Goal: Task Accomplishment & Management: Use online tool/utility

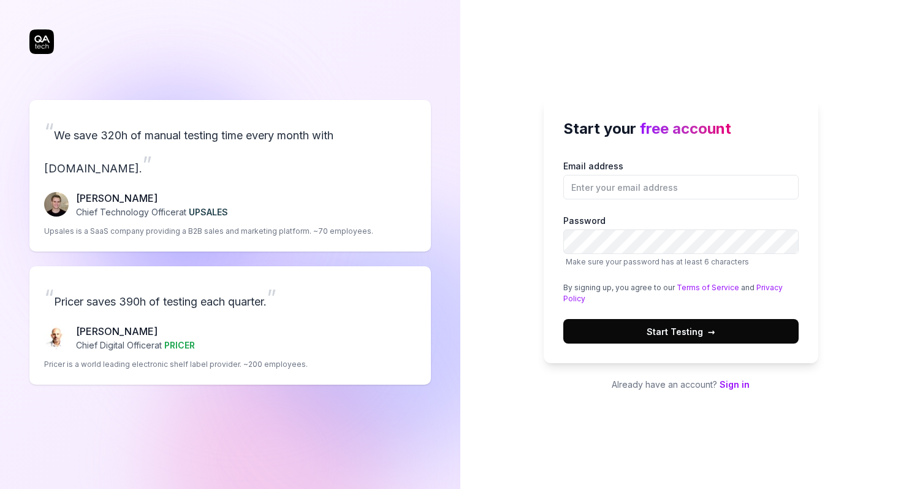
click at [563, 199] on div at bounding box center [563, 199] width 0 height 0
click at [786, 186] on input "Email address" at bounding box center [680, 187] width 235 height 25
click at [617, 143] on div "Start your free account Email address Password Make sure your password has at l…" at bounding box center [681, 230] width 275 height 265
click at [604, 185] on input "Email address" at bounding box center [680, 187] width 235 height 25
type input "[PERSON_NAME][EMAIL_ADDRESS][PERSON_NAME]"
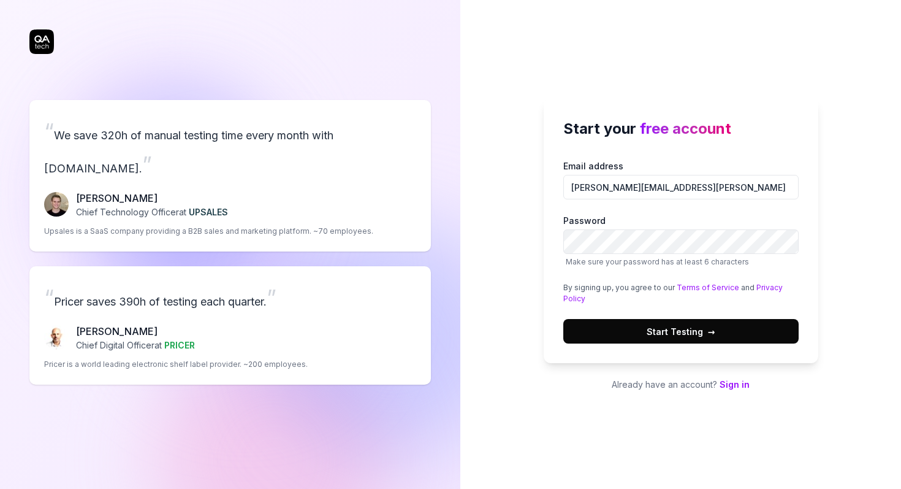
click at [723, 333] on button "Start Testing →" at bounding box center [680, 331] width 235 height 25
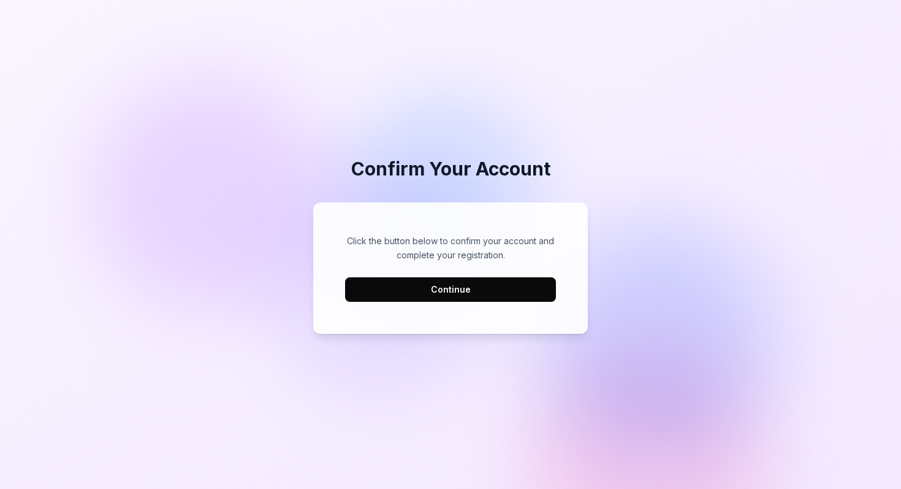
click at [515, 295] on button "Continue" at bounding box center [450, 289] width 211 height 25
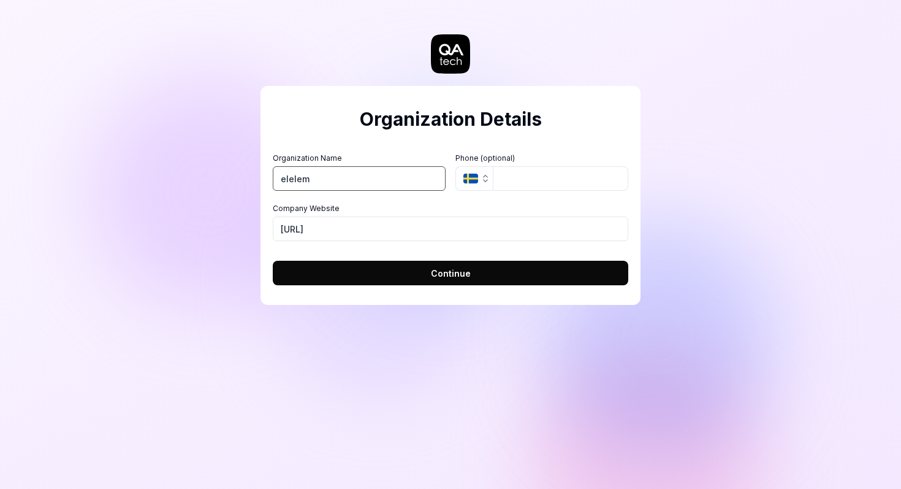
type input "elelem"
click at [527, 214] on div "Company Website [URL]" at bounding box center [451, 222] width 356 height 38
click at [418, 277] on button "Continue" at bounding box center [451, 273] width 356 height 25
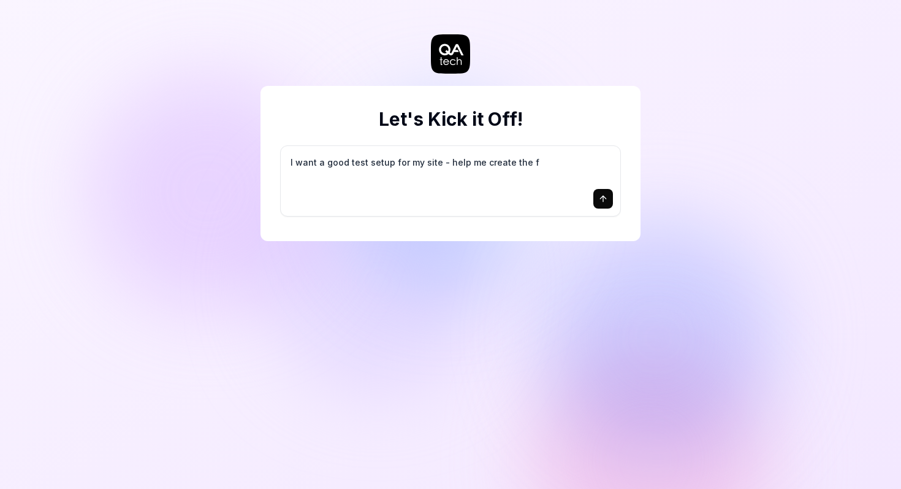
type textarea "I want a good test setup for my site - help me create the fi"
click at [531, 173] on textarea "I want a good test setup for my site - help me create the first 3-5 test cases" at bounding box center [450, 168] width 325 height 31
click at [601, 203] on icon "submit" at bounding box center [603, 199] width 10 height 10
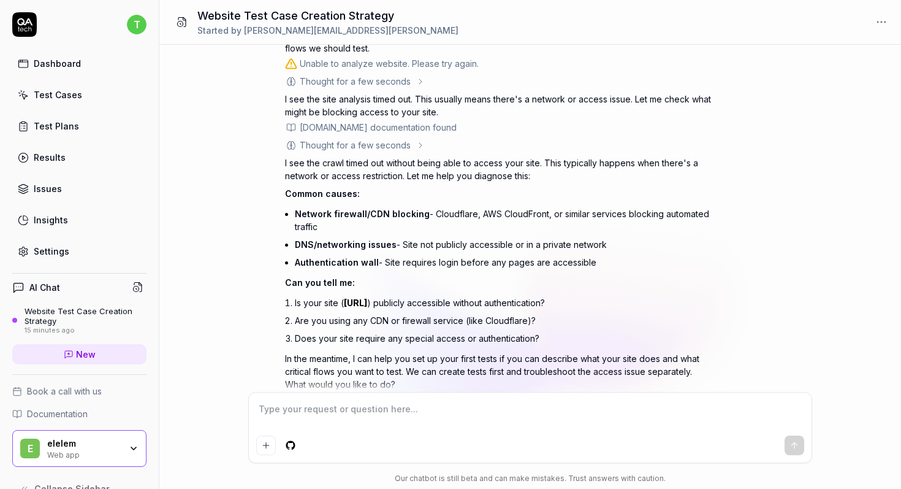
scroll to position [120, 0]
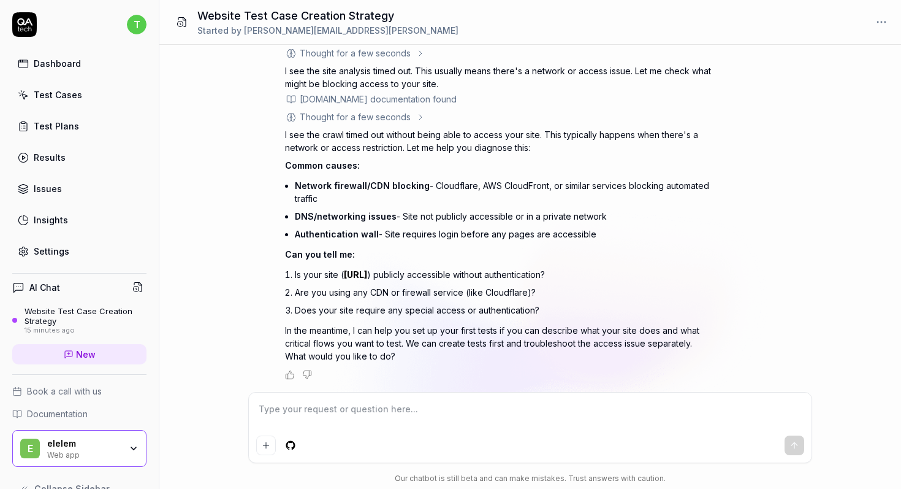
click at [444, 417] on textarea at bounding box center [530, 415] width 548 height 31
type textarea "1. Authentication is required. I can provide a username & password 2. Yes, GCP …"
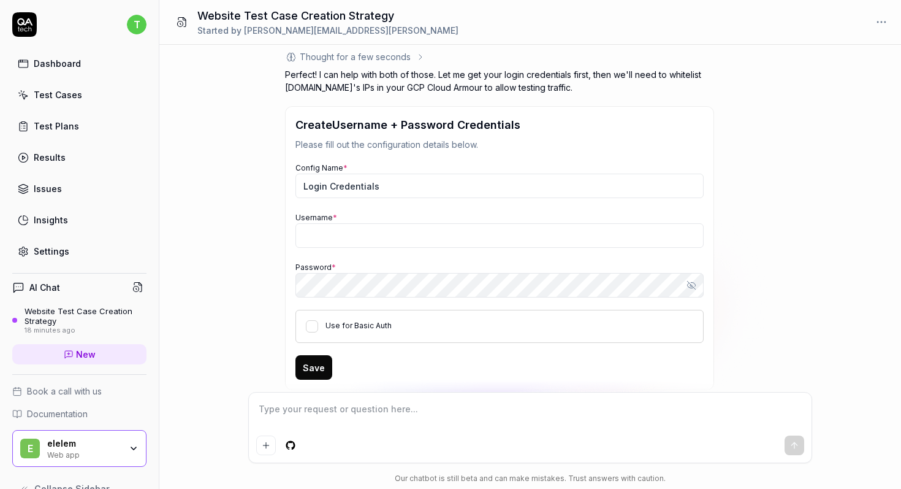
scroll to position [501, 0]
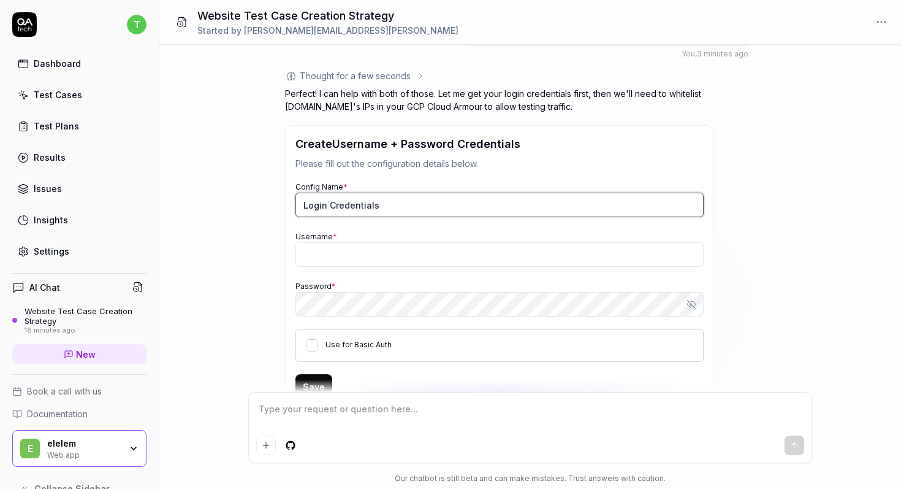
click at [395, 206] on input "Login Credentials" at bounding box center [499, 204] width 408 height 25
type input "elelem Login Credentials"
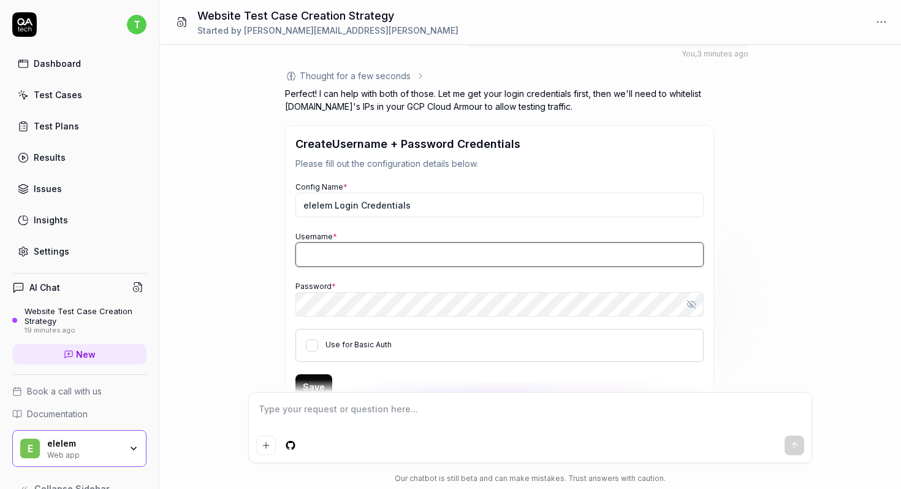
click at [394, 257] on input "Username *" at bounding box center [499, 254] width 408 height 25
paste input "QAtech-test"
type input "QAtech-test"
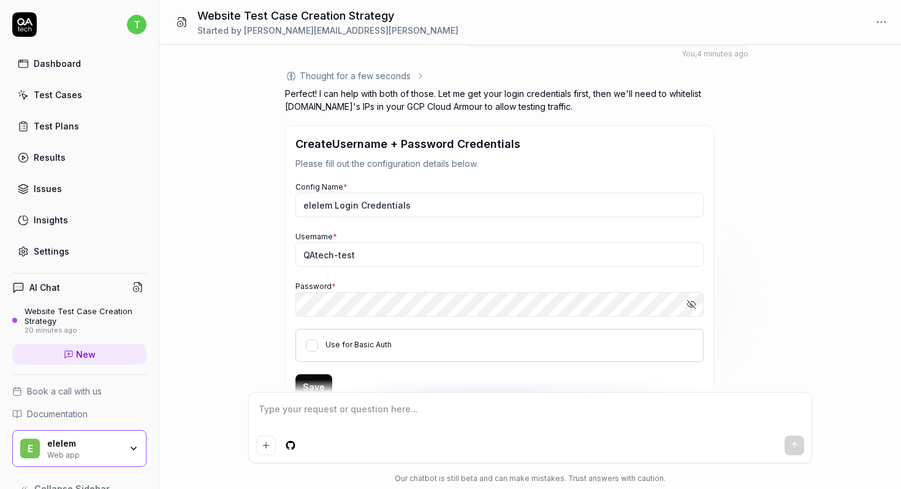
click at [248, 282] on div "I want a good test setup for my site - help me create the first 3-5 test cases …" at bounding box center [530, 218] width 742 height 347
click at [693, 302] on icon "button" at bounding box center [692, 304] width 10 height 10
click at [219, 234] on div "I want a good test setup for my site - help me create the first 3-5 test cases …" at bounding box center [530, 218] width 742 height 347
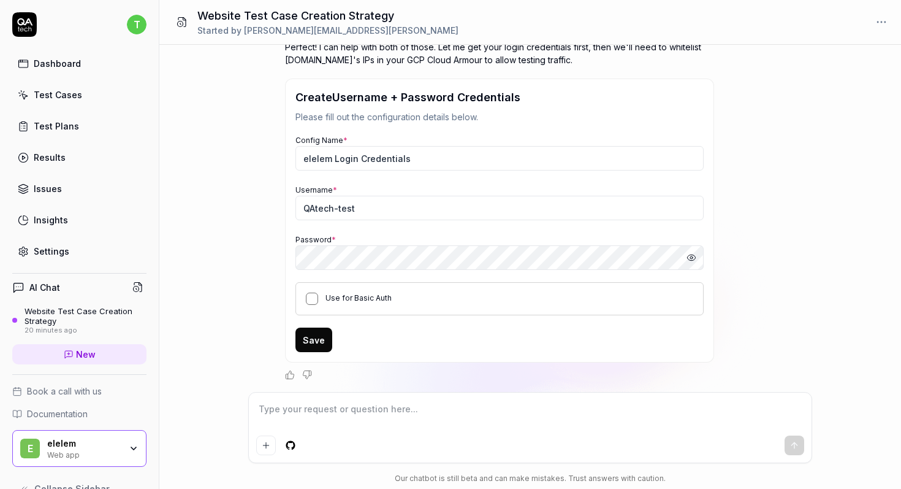
click at [314, 301] on button "Use for Basic Auth" at bounding box center [312, 298] width 12 height 12
click at [319, 341] on button "Save" at bounding box center [313, 339] width 37 height 25
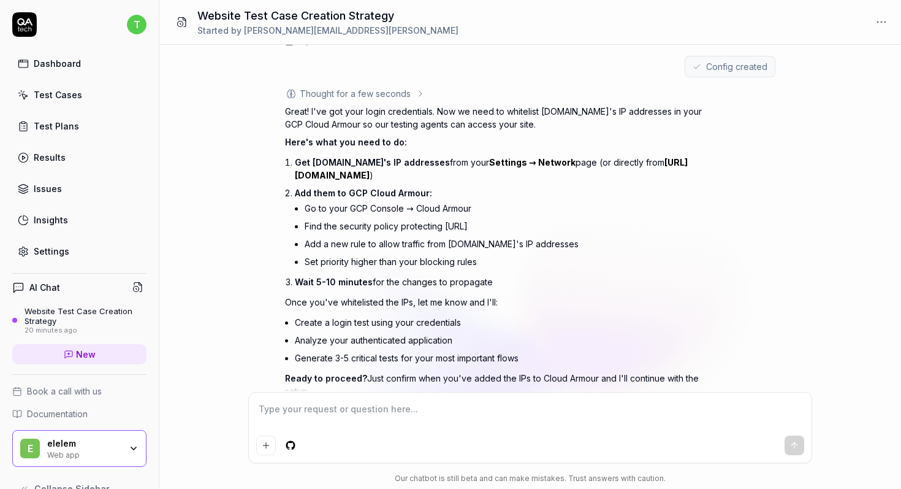
scroll to position [683, 0]
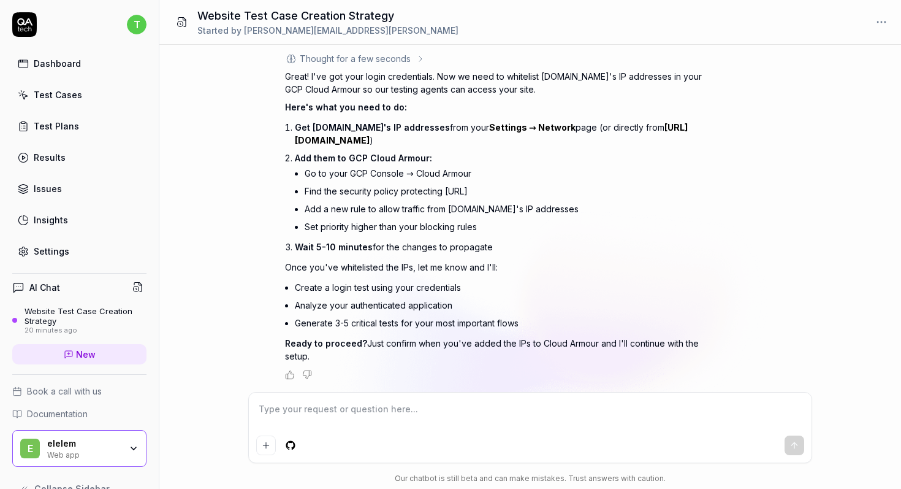
click at [495, 420] on textarea at bounding box center [530, 415] width 548 height 31
type textarea "can you try it again now, before I add the IP addresses?"
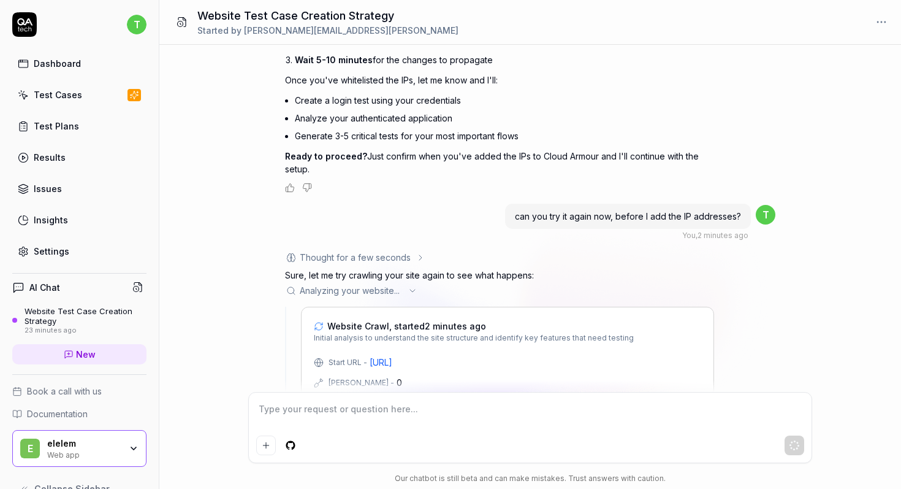
scroll to position [904, 0]
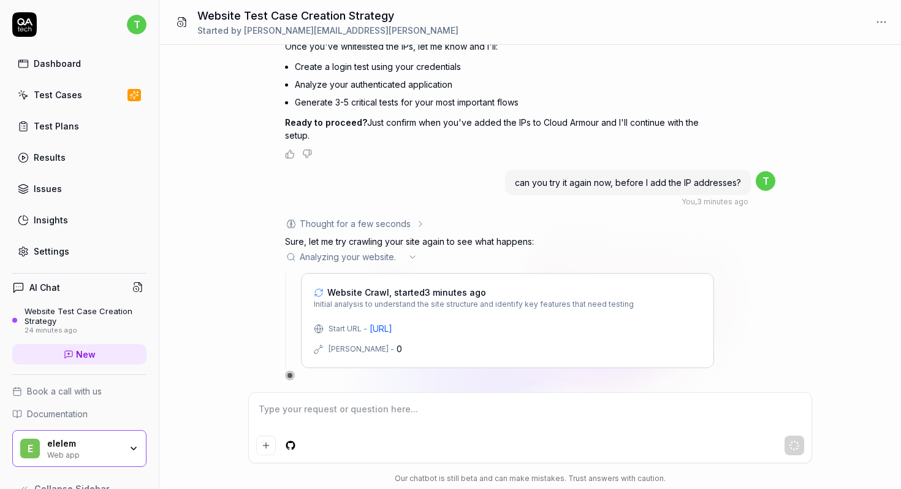
click at [54, 245] on div "Settings" at bounding box center [52, 251] width 36 height 13
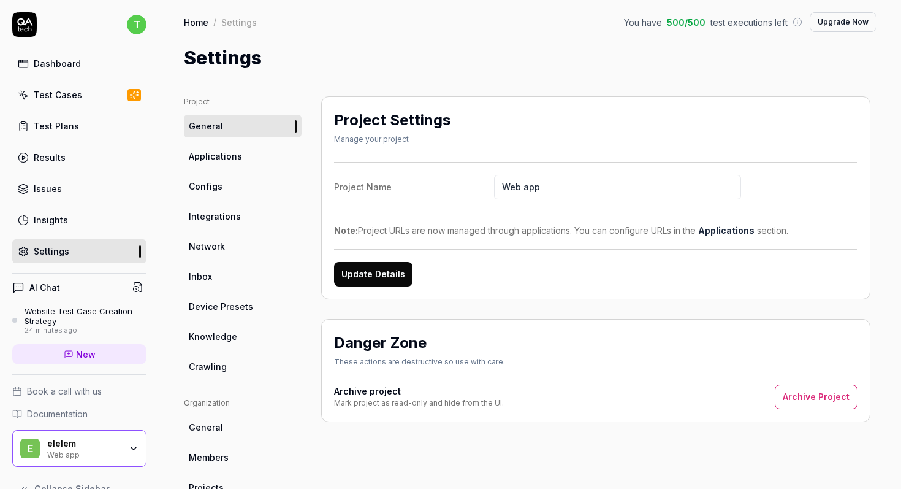
click at [226, 180] on link "Configs" at bounding box center [243, 186] width 118 height 23
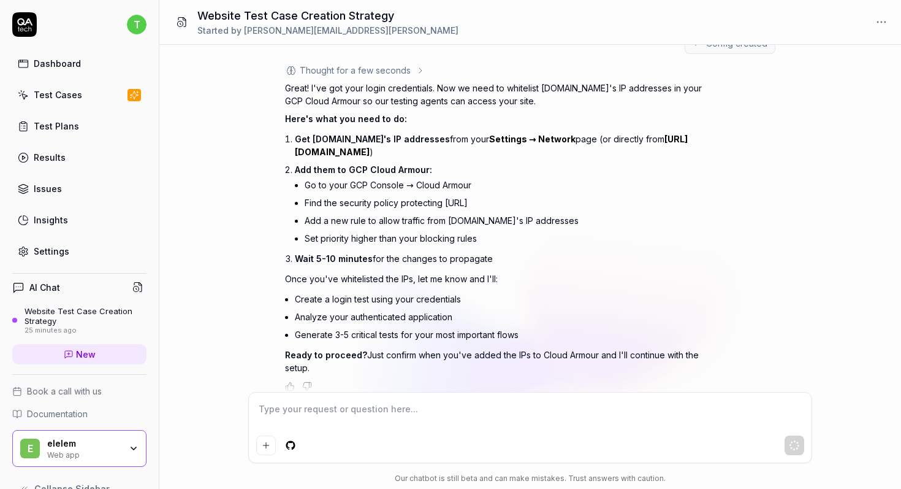
scroll to position [671, 0]
drag, startPoint x: 294, startPoint y: 152, endPoint x: 452, endPoint y: 151, distance: 158.1
click at [452, 151] on div "Great! I've got your login credentials. Now we need to whitelist [DOMAIN_NAME]'…" at bounding box center [499, 228] width 429 height 292
copy link "[URL][DOMAIN_NAME]"
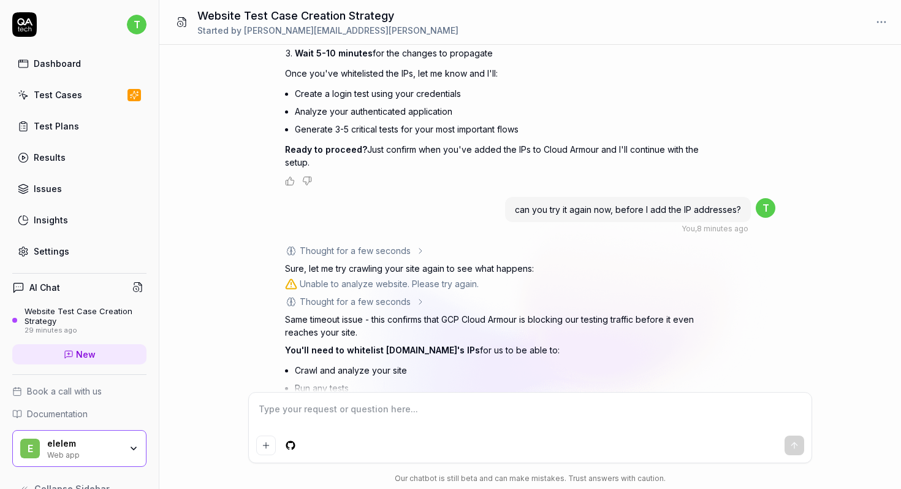
scroll to position [1040, 0]
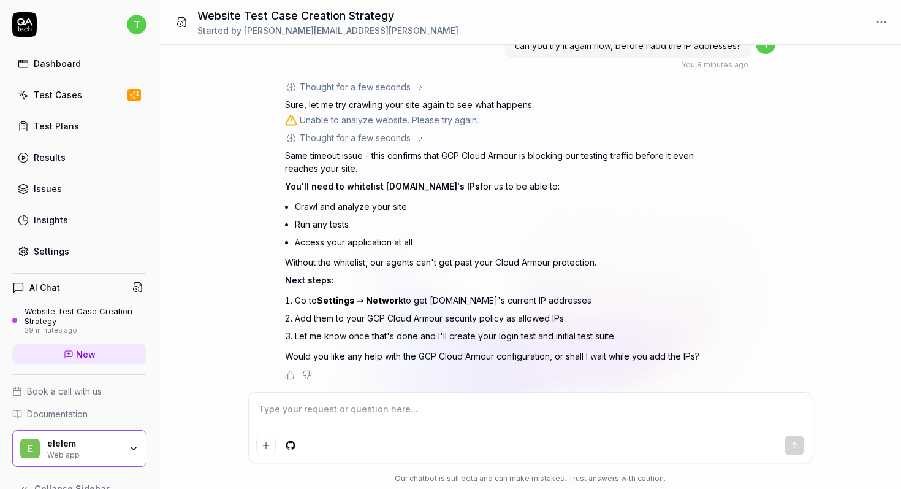
click at [386, 409] on textarea at bounding box center [530, 415] width 548 height 31
type textarea "I've whitelisted the IP addresses"
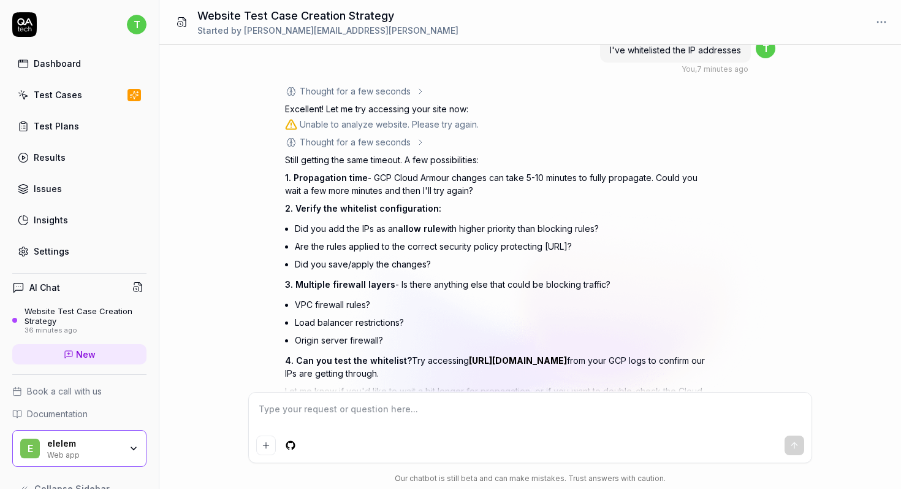
scroll to position [1441, 0]
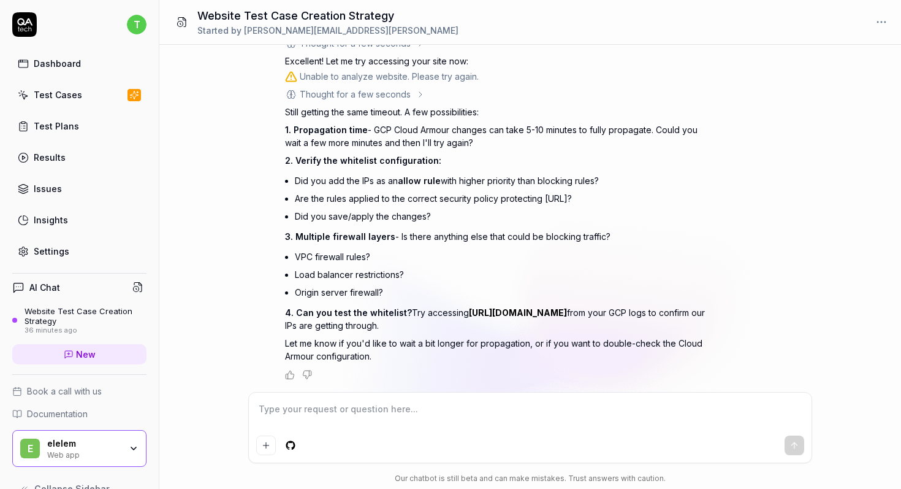
click at [362, 409] on textarea at bounding box center [530, 415] width 548 height 31
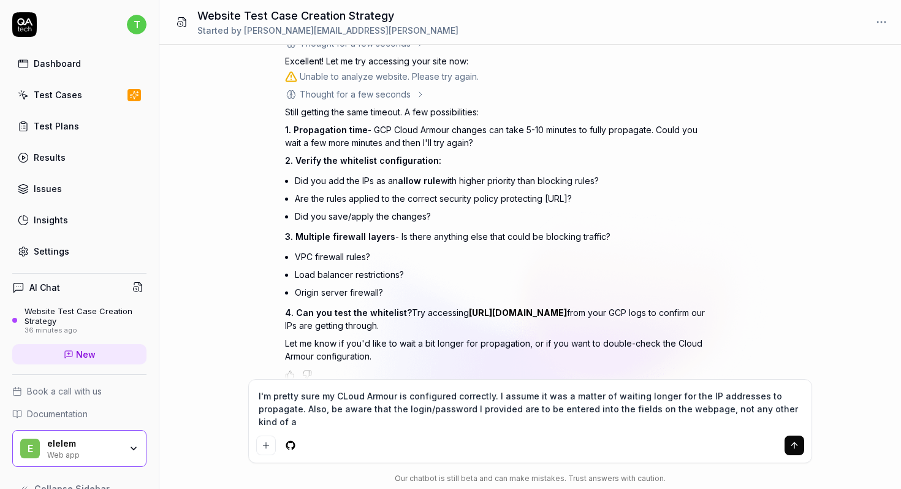
scroll to position [1454, 0]
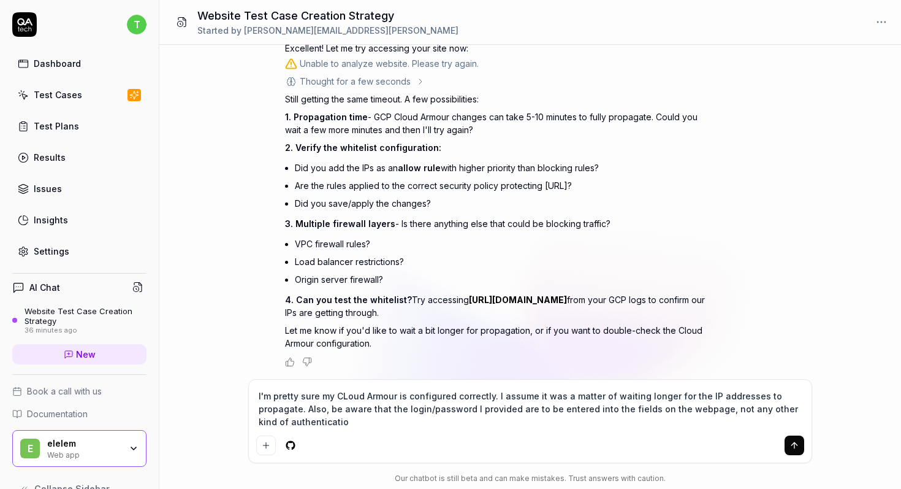
type textarea "I'm pretty sure my CLoud Armour is configured correctly. I assume it was a matt…"
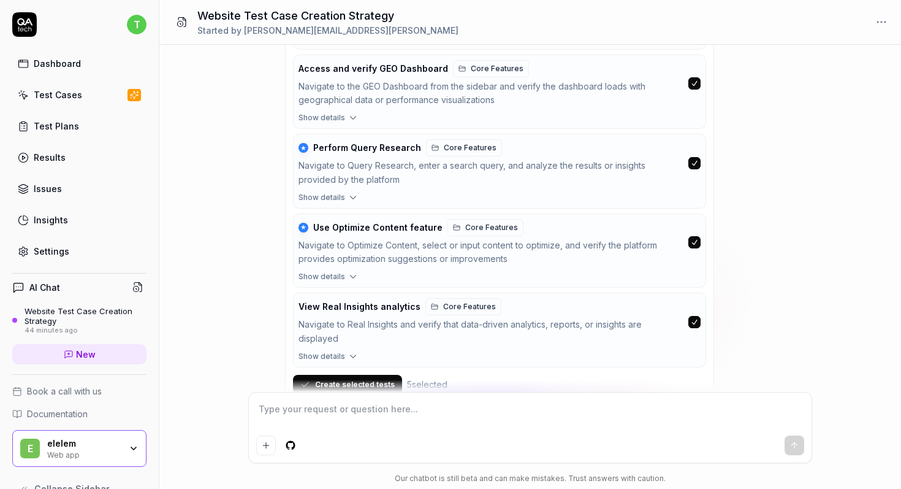
scroll to position [2421, 0]
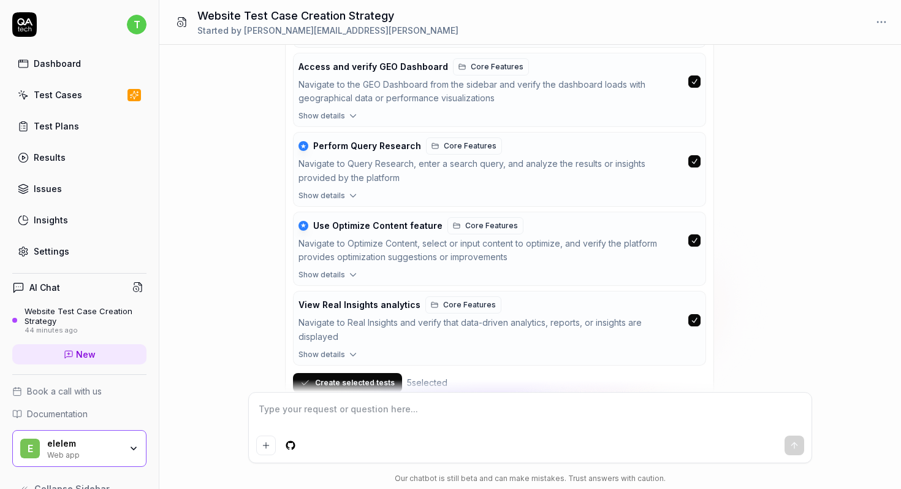
click at [341, 116] on span "Show details" at bounding box center [322, 115] width 47 height 11
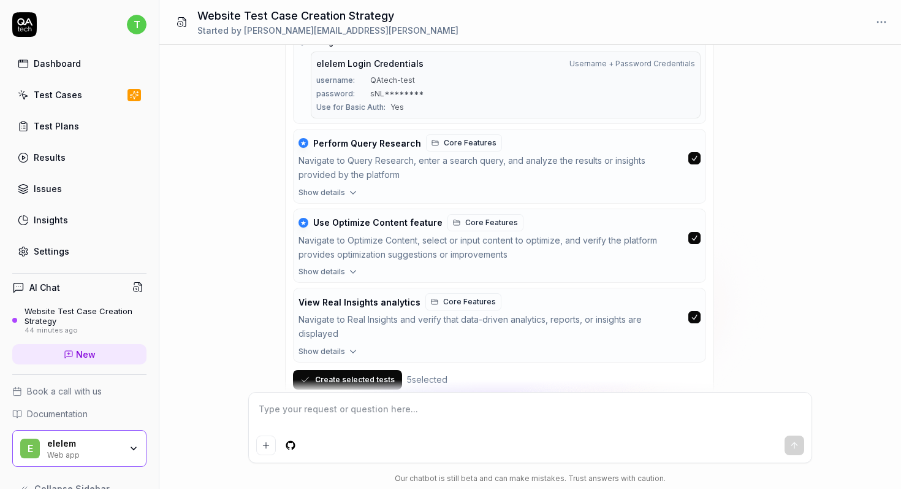
scroll to position [2622, 0]
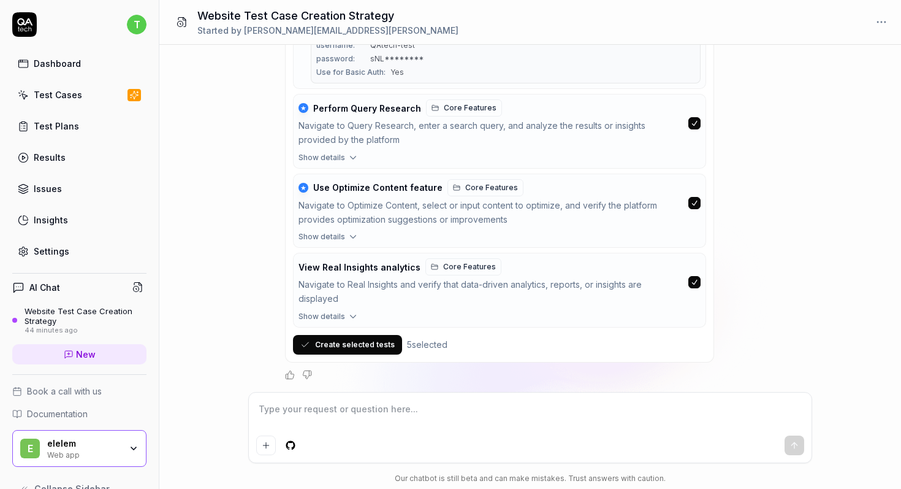
click at [341, 157] on span "Show details" at bounding box center [322, 157] width 47 height 11
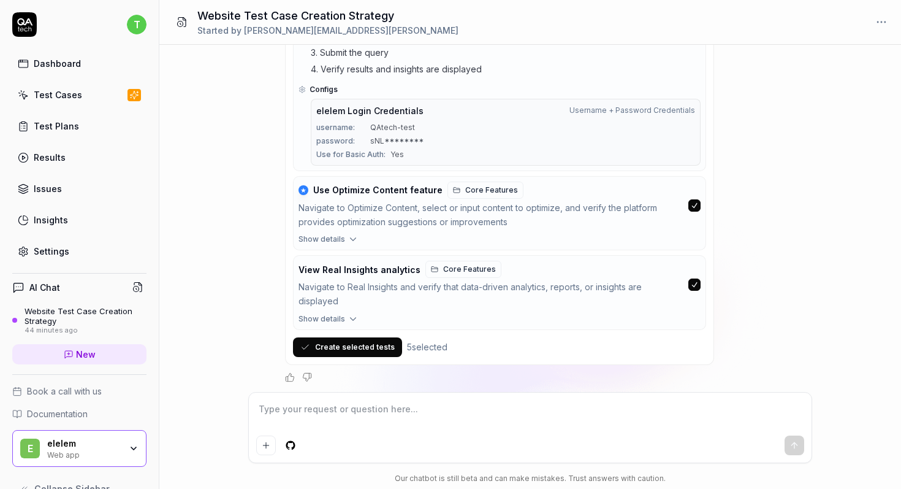
scroll to position [2802, 0]
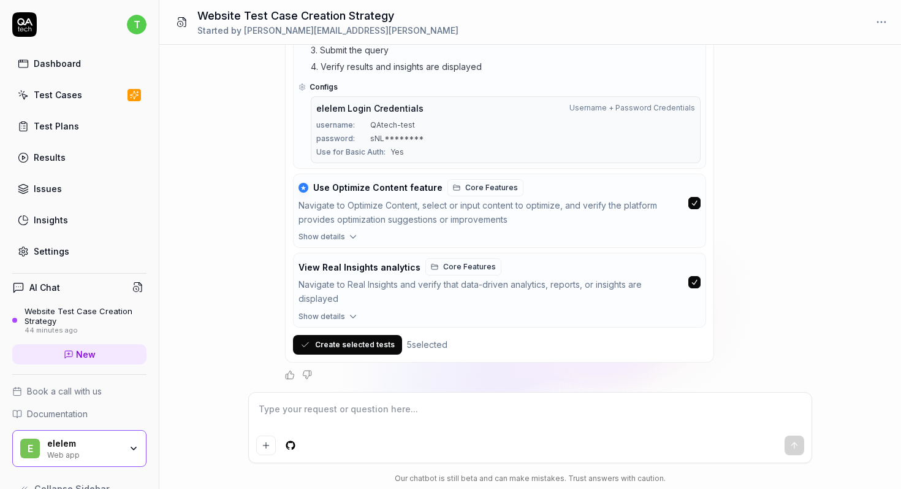
click at [334, 237] on span "Show details" at bounding box center [322, 236] width 47 height 11
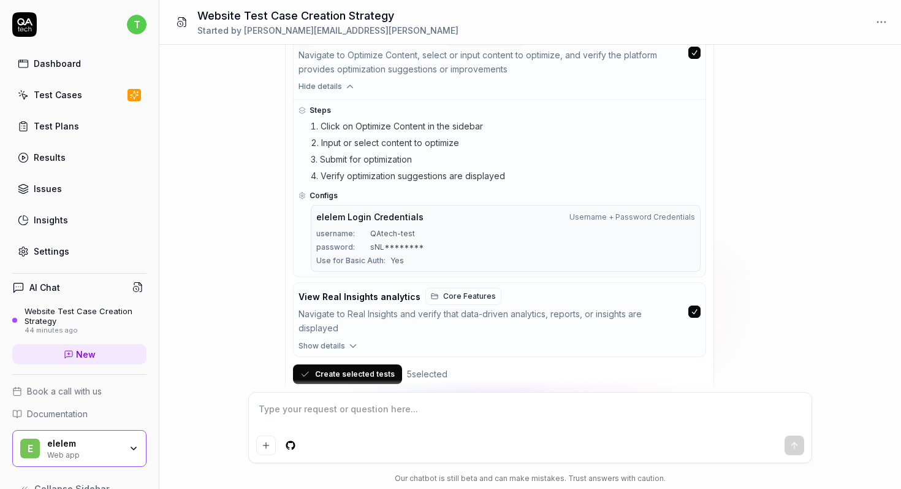
scroll to position [2981, 0]
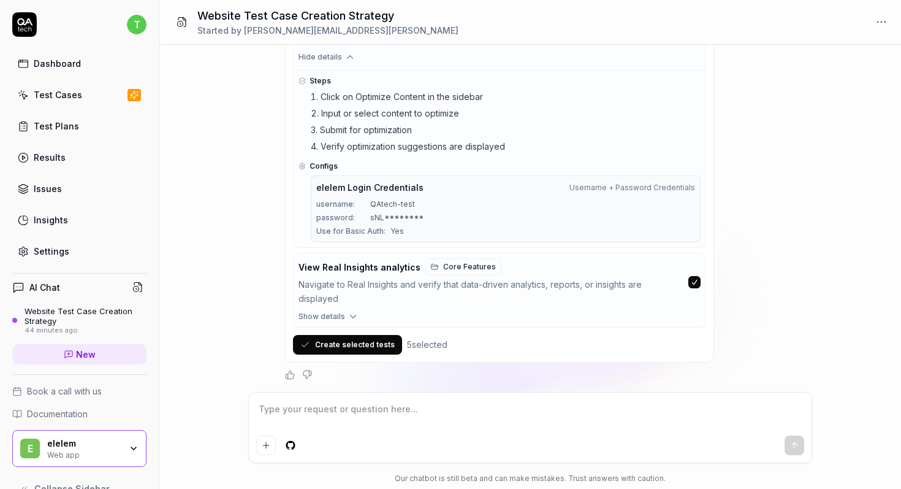
click at [333, 316] on span "Show details" at bounding box center [322, 316] width 47 height 11
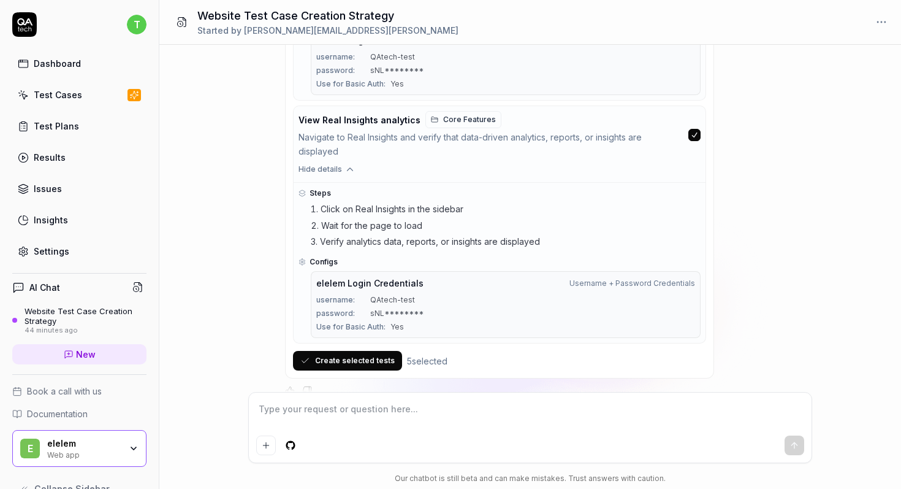
scroll to position [3145, 0]
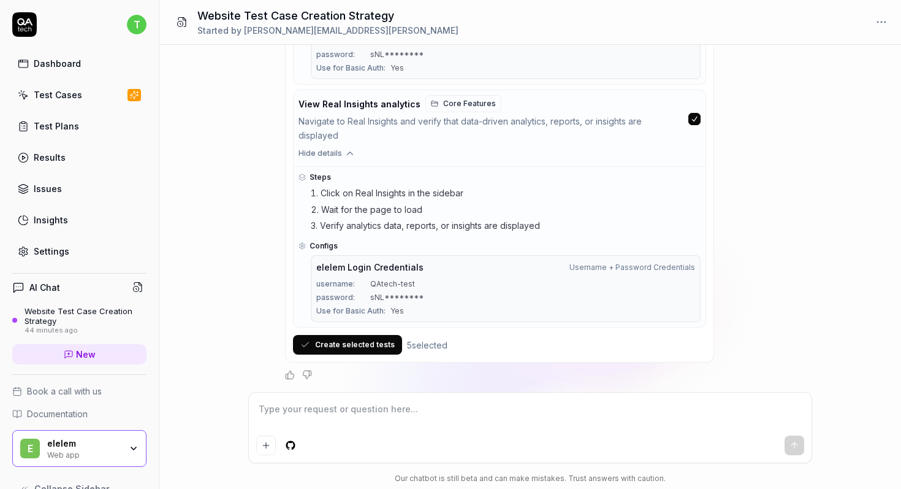
click at [697, 121] on button "button" at bounding box center [694, 119] width 12 height 12
click at [363, 344] on button "Create selected tests" at bounding box center [347, 345] width 109 height 20
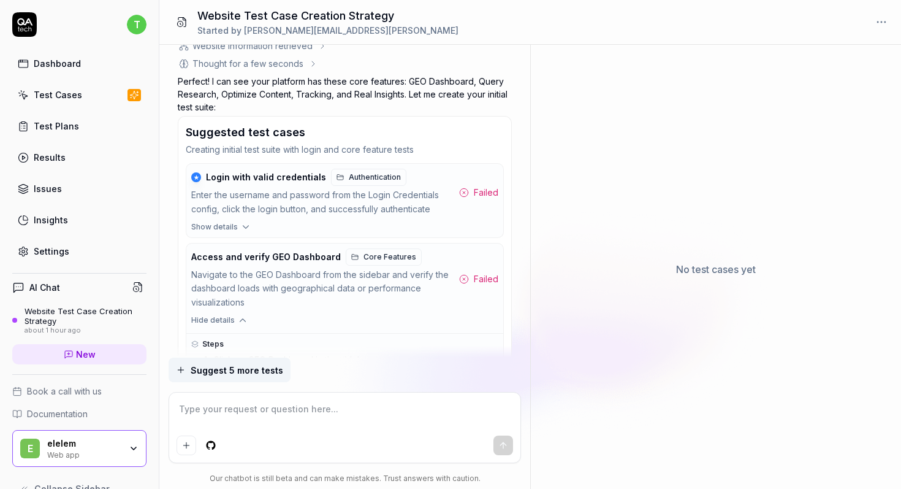
scroll to position [2387, 0]
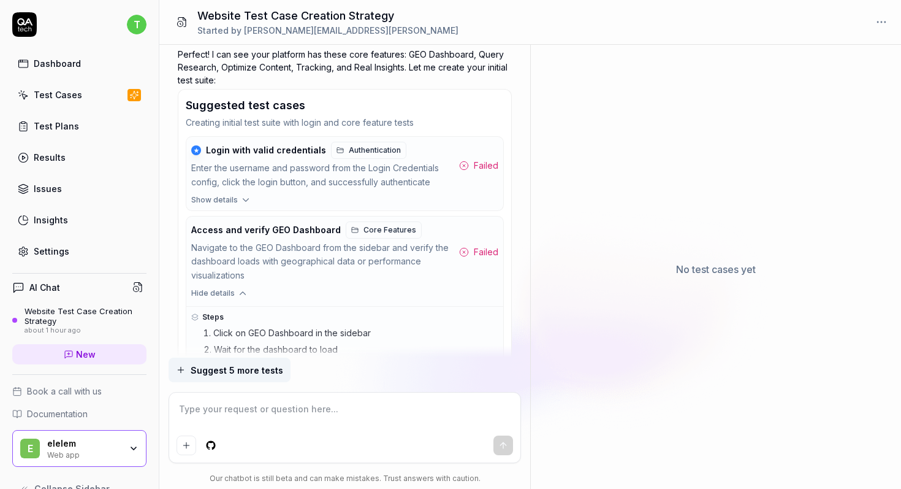
click at [223, 194] on span "Show details" at bounding box center [214, 199] width 47 height 11
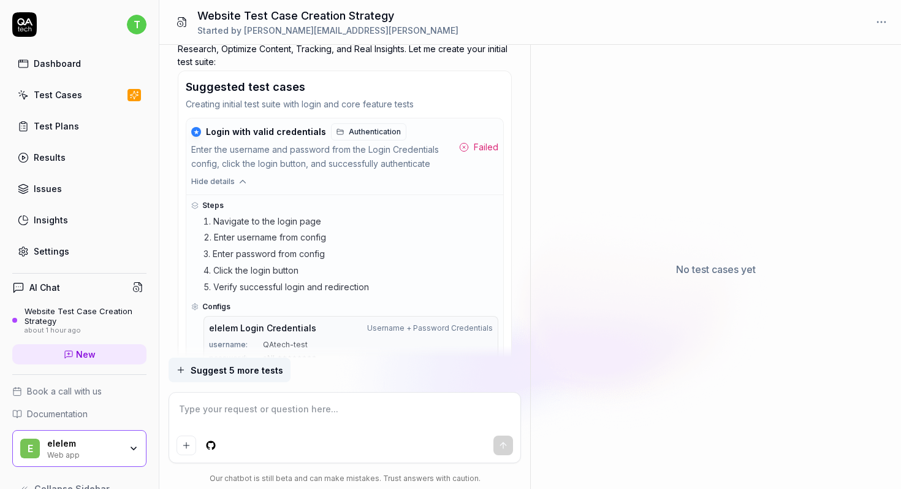
scroll to position [2388, 0]
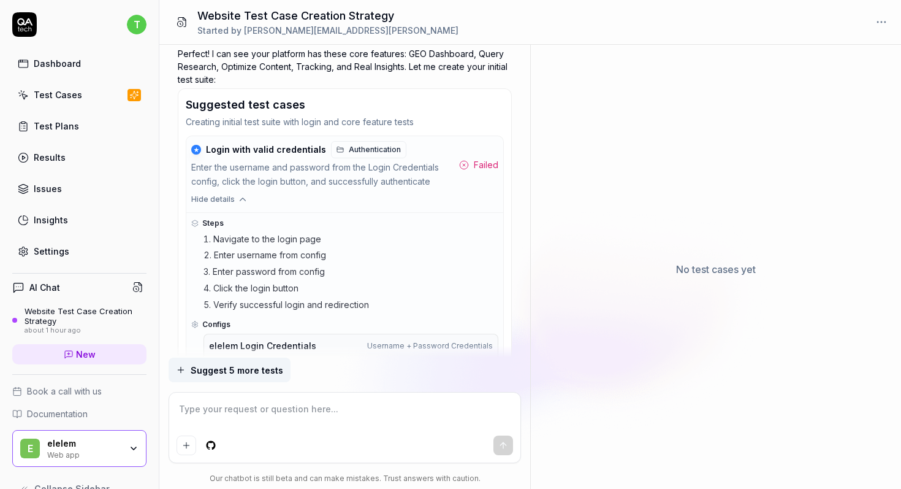
click at [464, 160] on icon at bounding box center [464, 165] width 10 height 10
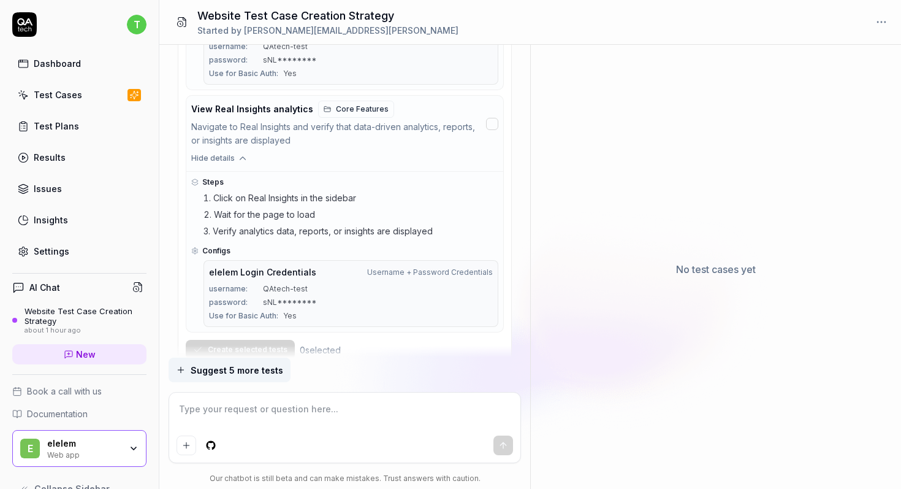
scroll to position [3518, 0]
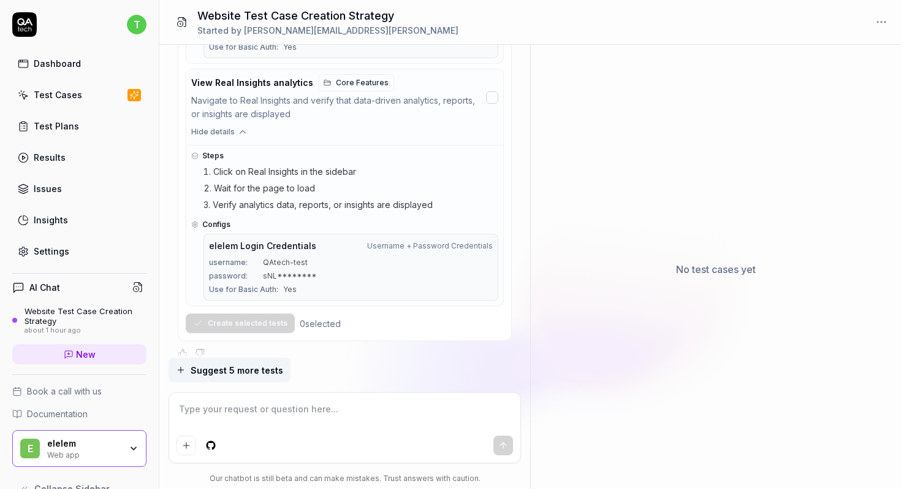
click at [70, 314] on div "Website Test Case Creation Strategy" at bounding box center [86, 316] width 122 height 20
click at [61, 93] on div "Test Cases" at bounding box center [58, 94] width 48 height 13
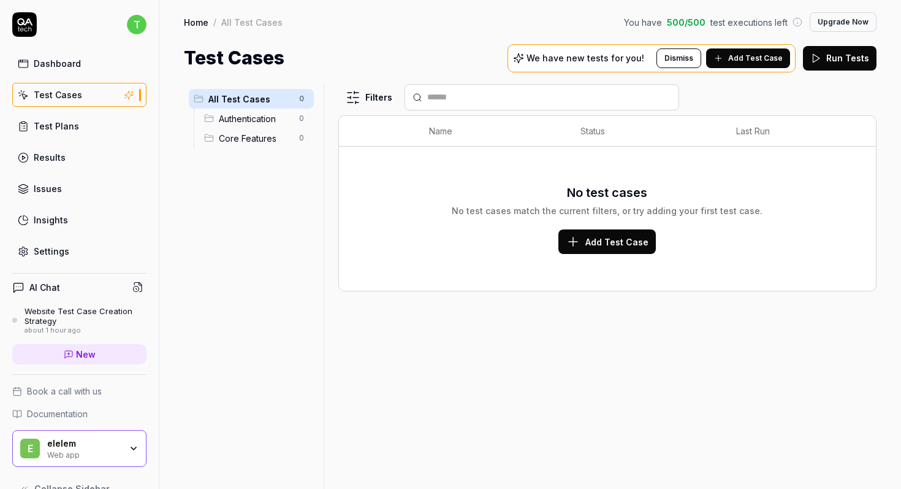
click at [224, 253] on div "All Test Cases 0 Authentication 0 Core Features 0" at bounding box center [251, 279] width 135 height 390
click at [762, 59] on span "Add Test Case" at bounding box center [755, 58] width 55 height 11
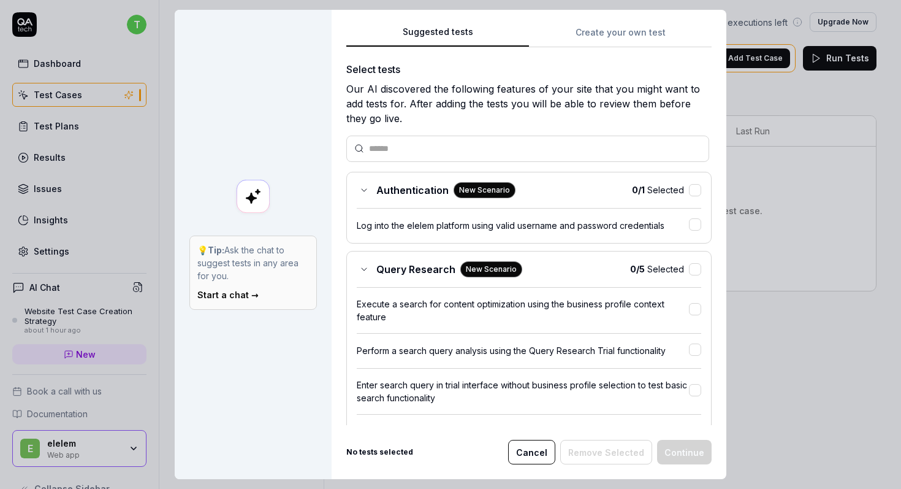
click at [538, 451] on button "Cancel" at bounding box center [531, 451] width 47 height 25
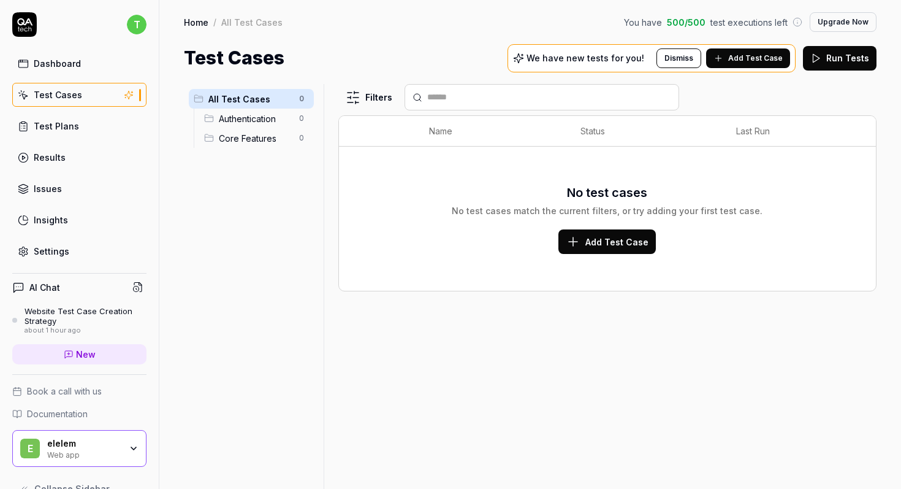
click at [754, 59] on span "Add Test Case" at bounding box center [755, 58] width 55 height 11
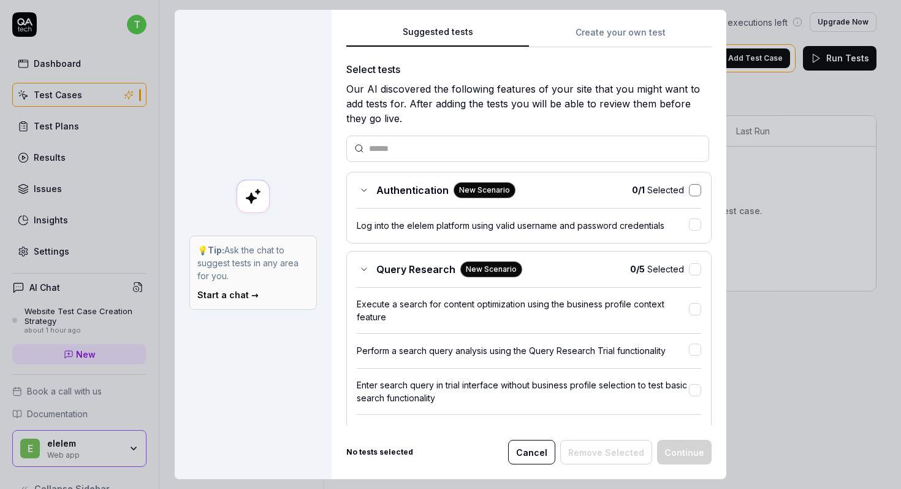
click at [697, 189] on button "button" at bounding box center [695, 190] width 12 height 12
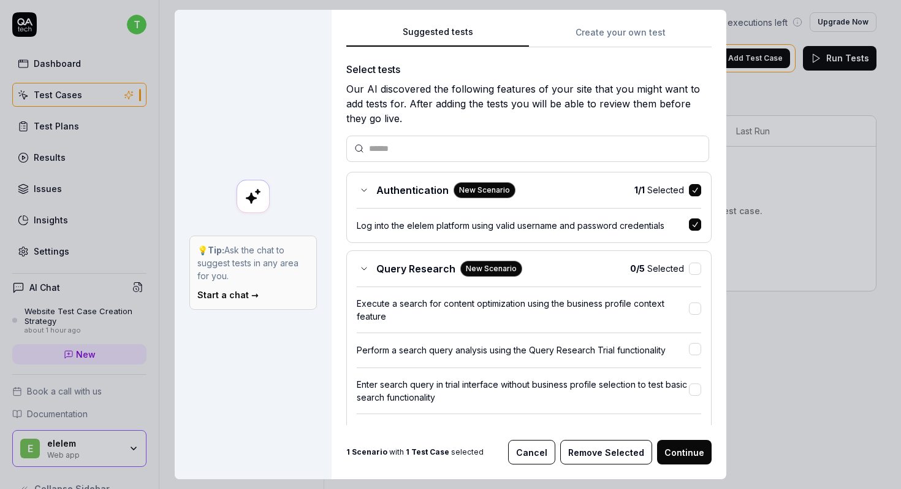
click at [688, 447] on button "Continue" at bounding box center [684, 451] width 55 height 25
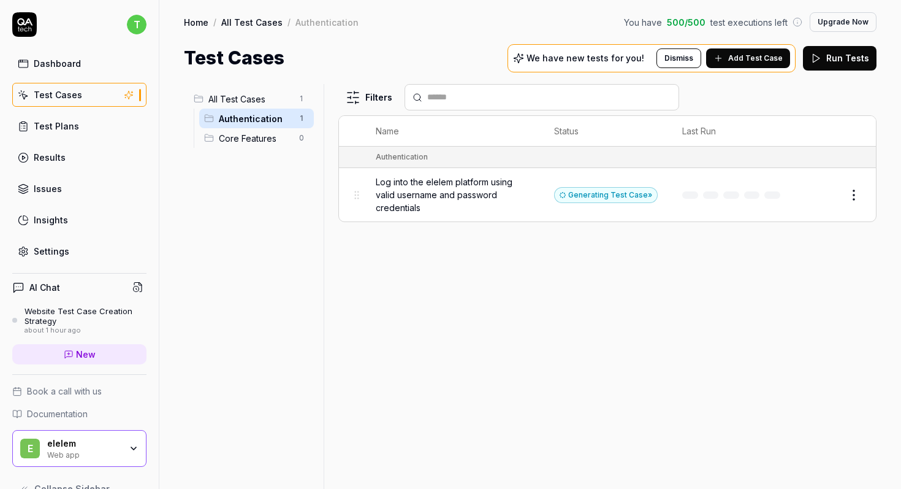
click at [757, 57] on span "Add Test Case" at bounding box center [755, 58] width 55 height 11
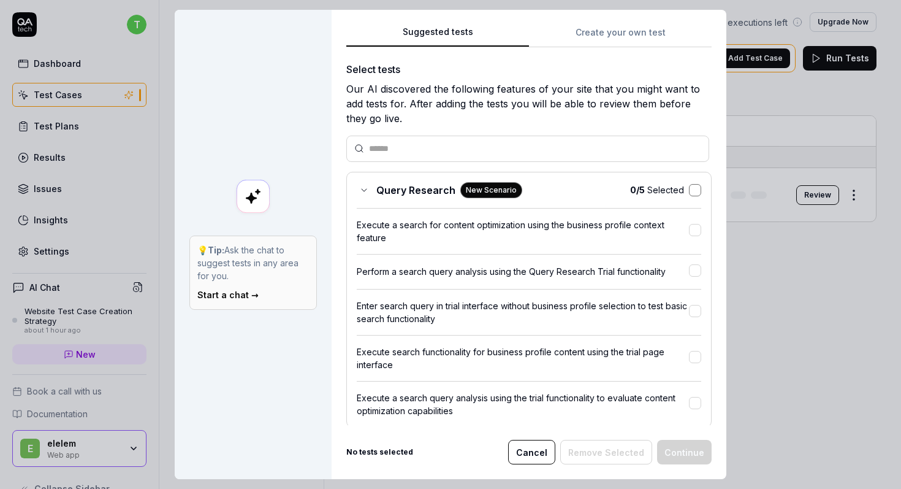
click at [694, 188] on button "button" at bounding box center [695, 190] width 12 height 12
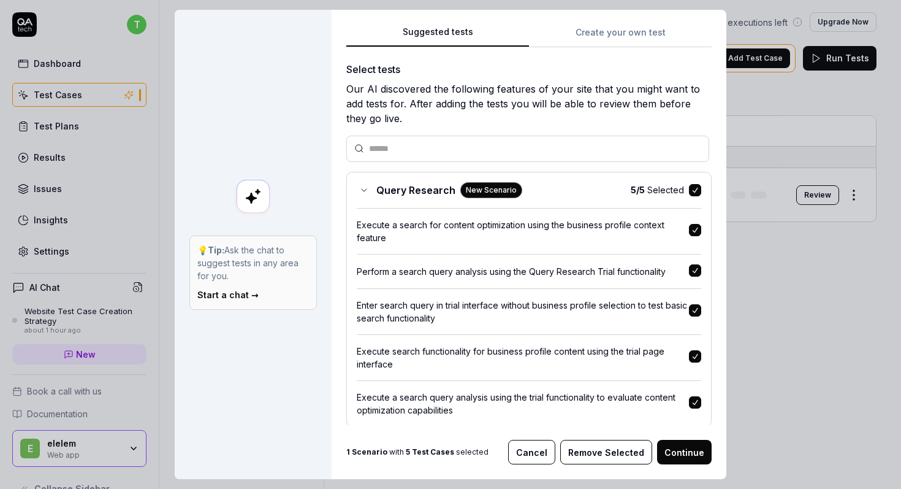
click at [694, 233] on button "button" at bounding box center [695, 230] width 12 height 12
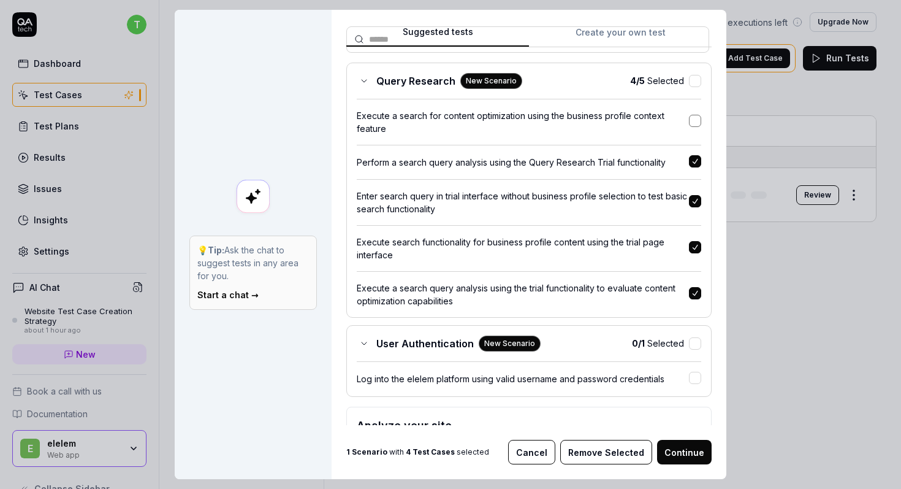
scroll to position [116, 0]
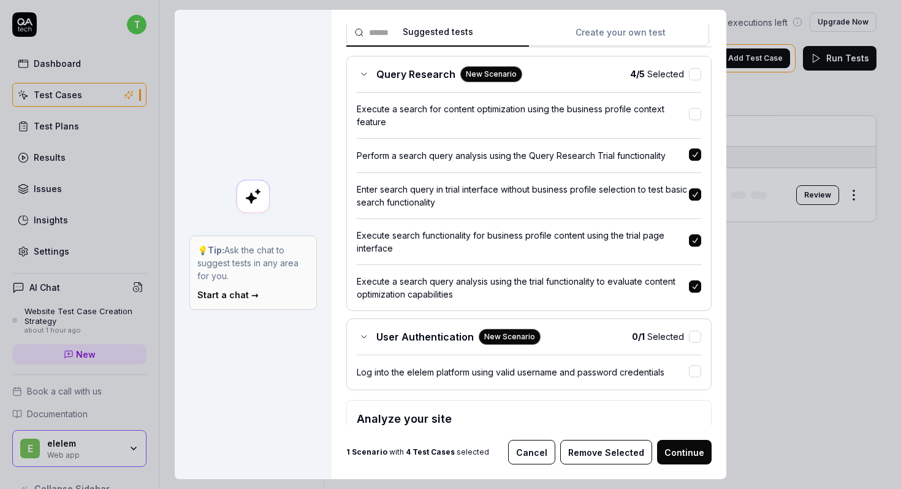
click at [695, 156] on button "button" at bounding box center [695, 154] width 12 height 12
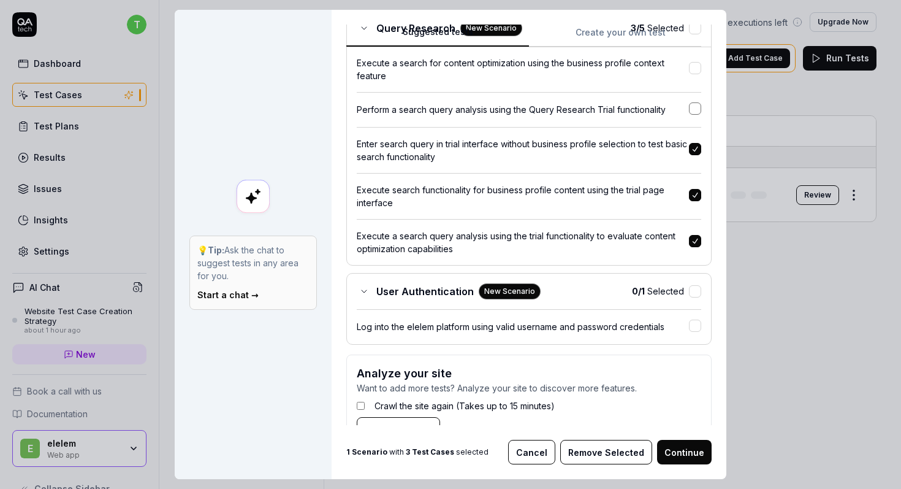
scroll to position [175, 0]
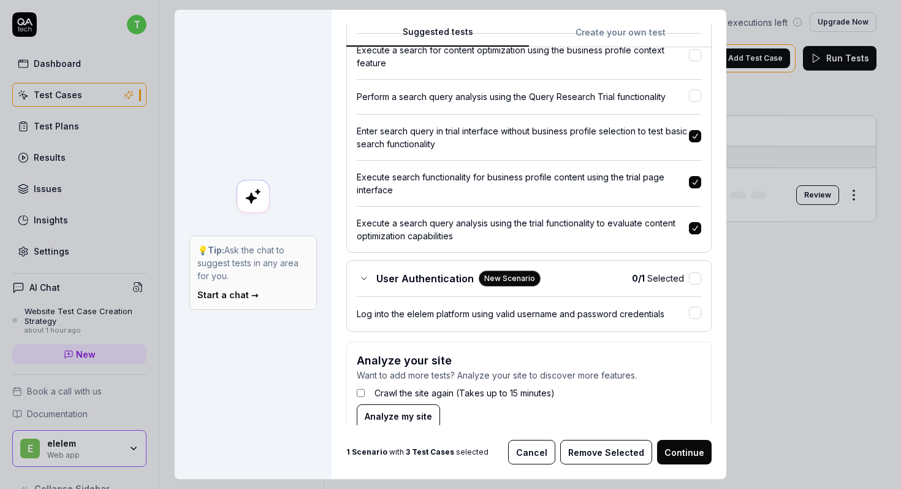
click at [695, 182] on button "button" at bounding box center [695, 182] width 12 height 12
click at [696, 229] on button "button" at bounding box center [695, 228] width 12 height 12
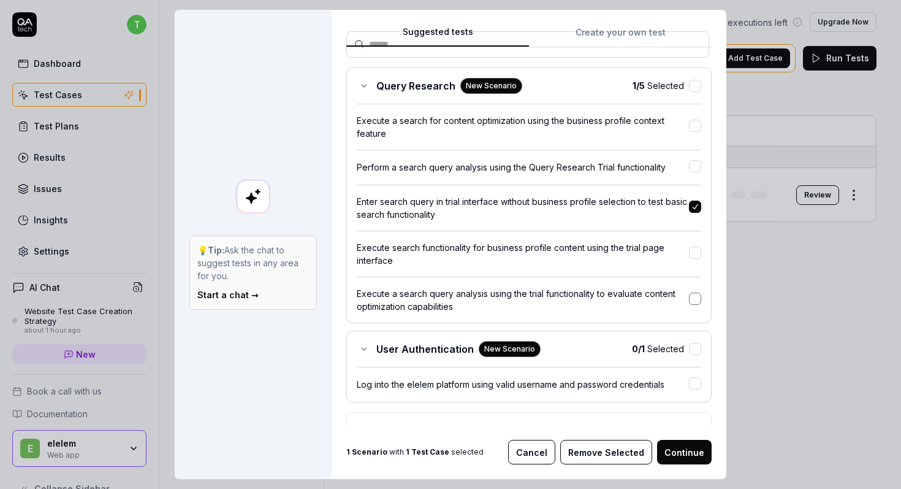
scroll to position [102, 0]
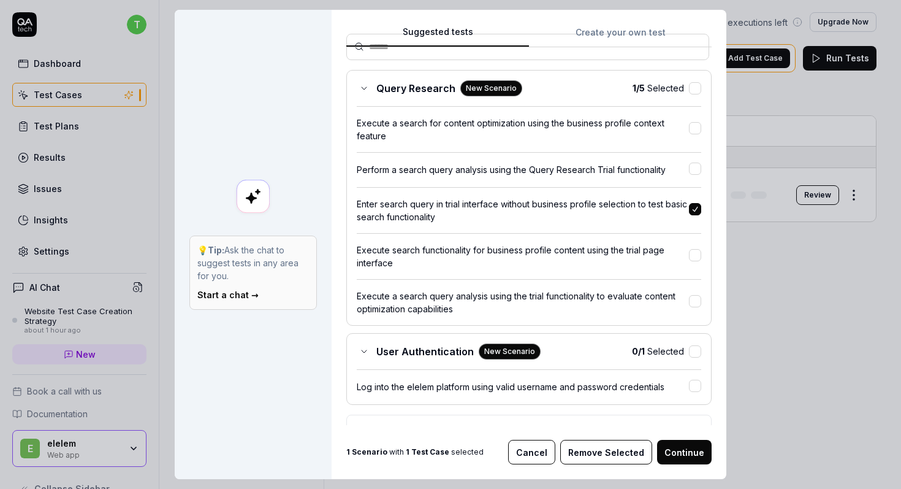
click at [694, 210] on button "button" at bounding box center [695, 209] width 12 height 12
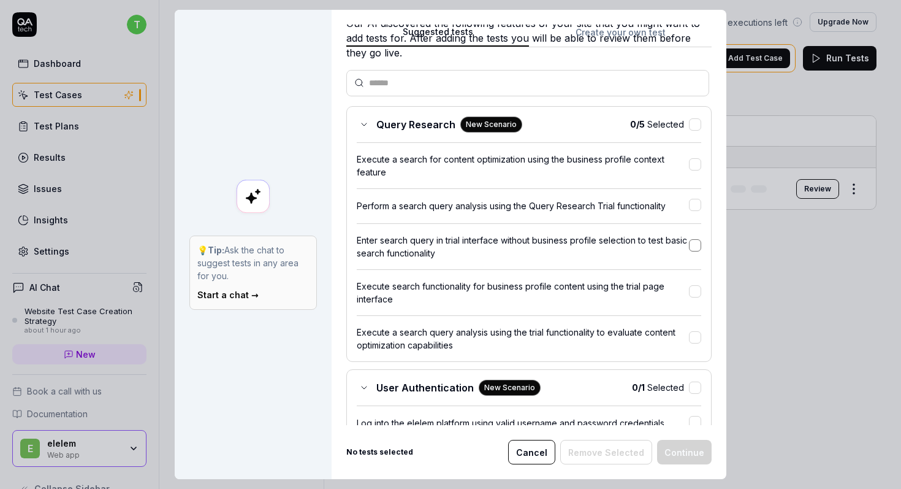
scroll to position [0, 0]
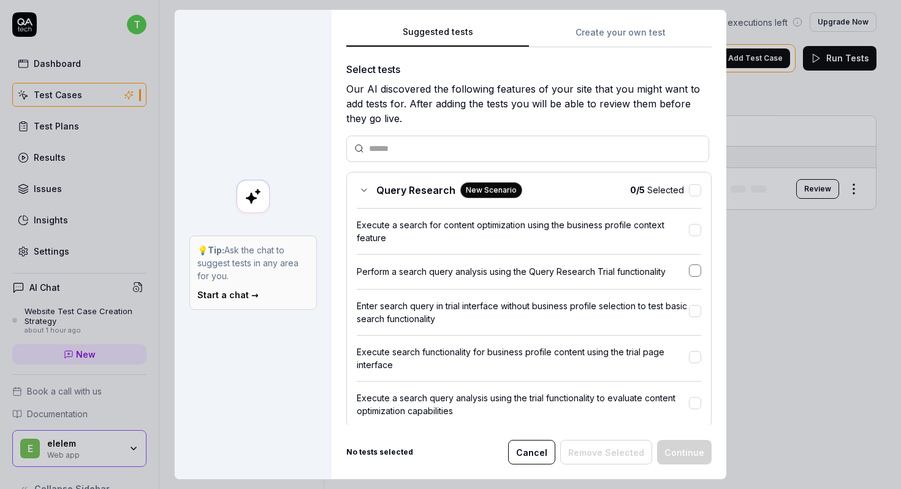
click at [700, 269] on button "button" at bounding box center [695, 270] width 12 height 12
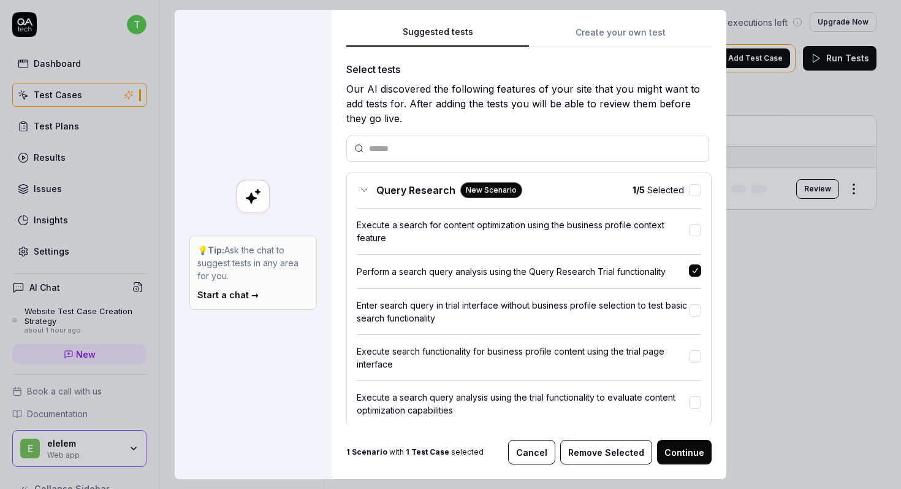
click at [698, 270] on button "button" at bounding box center [695, 270] width 12 height 12
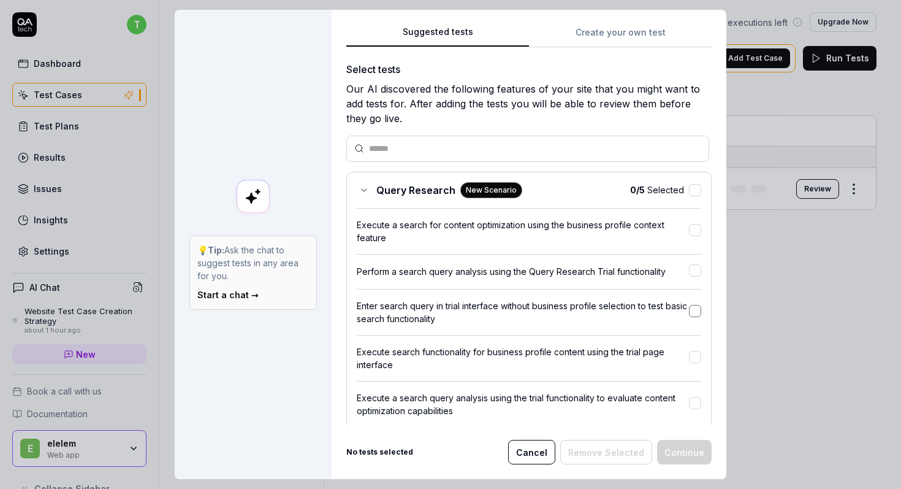
click at [693, 310] on button "button" at bounding box center [695, 311] width 12 height 12
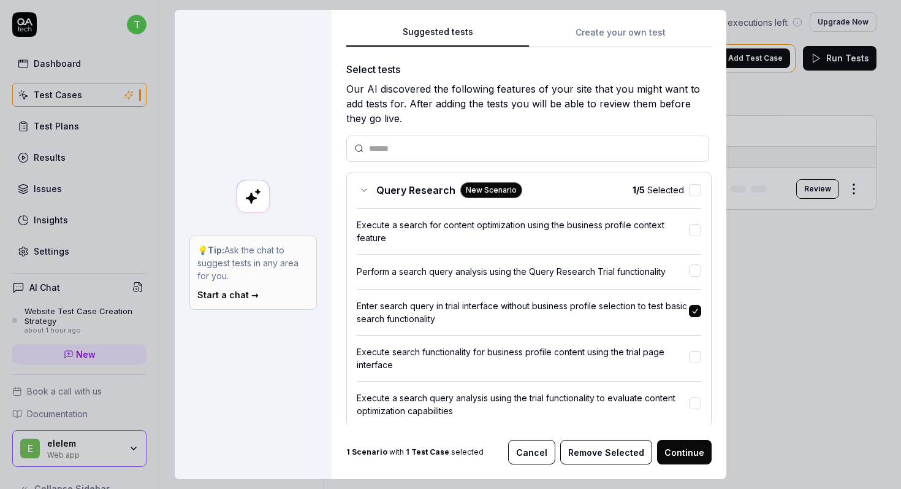
click at [688, 451] on button "Continue" at bounding box center [684, 451] width 55 height 25
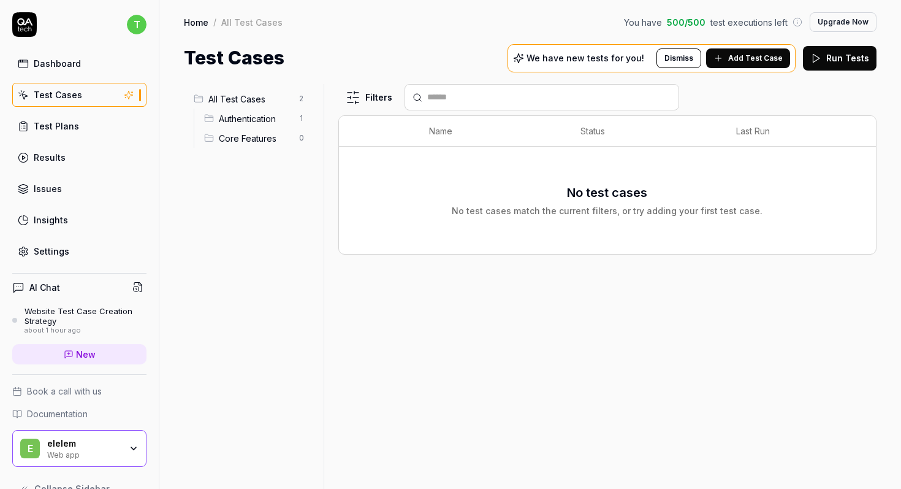
click at [246, 105] on div "All Test Cases 2" at bounding box center [251, 99] width 125 height 20
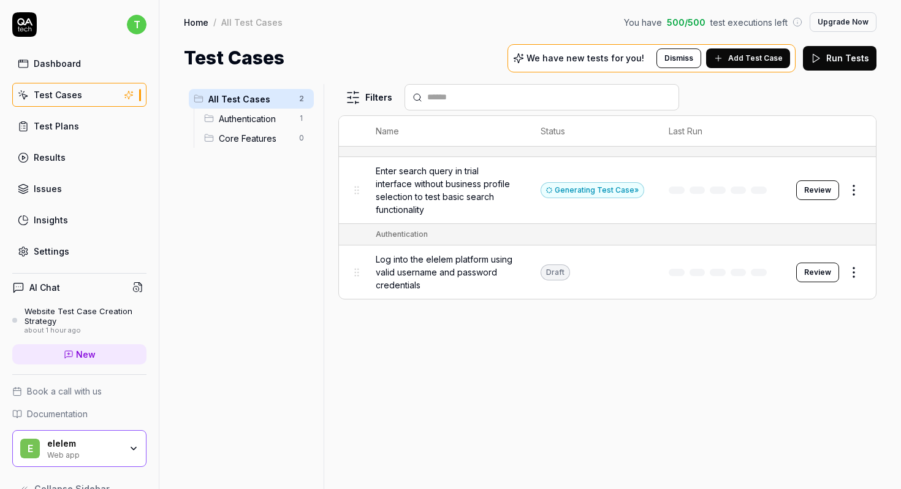
click at [241, 118] on span "Authentication" at bounding box center [255, 118] width 73 height 13
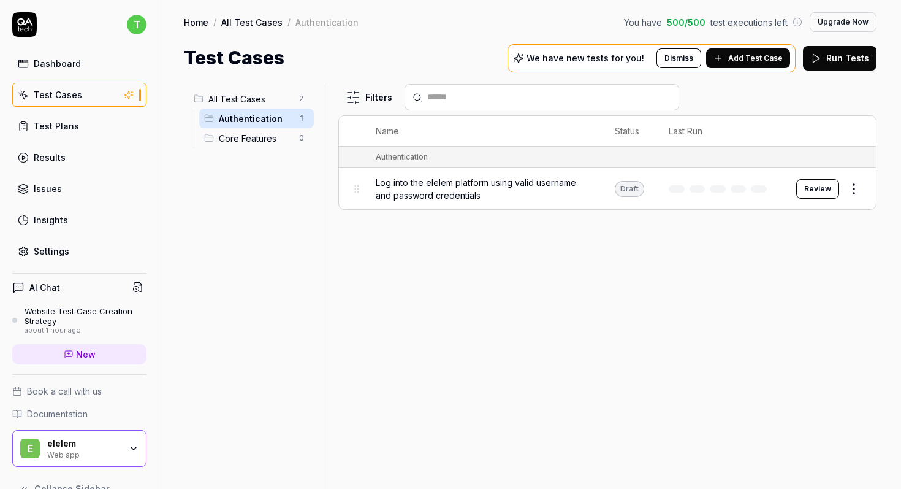
click at [818, 191] on button "Review" at bounding box center [817, 189] width 43 height 20
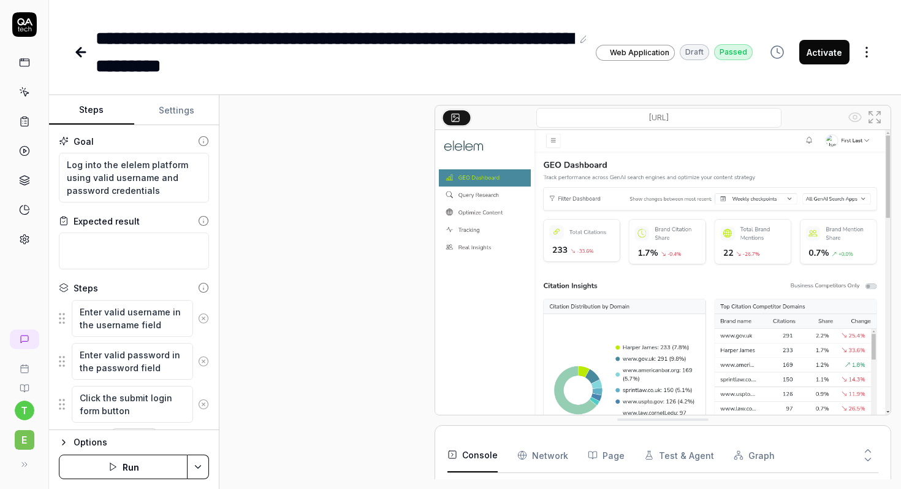
scroll to position [189, 0]
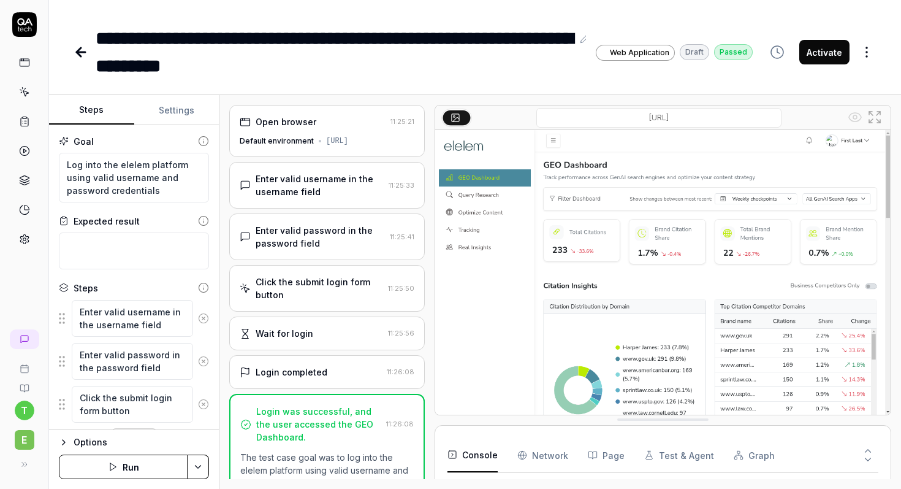
click at [325, 146] on div "Default environment [URL]" at bounding box center [327, 140] width 175 height 11
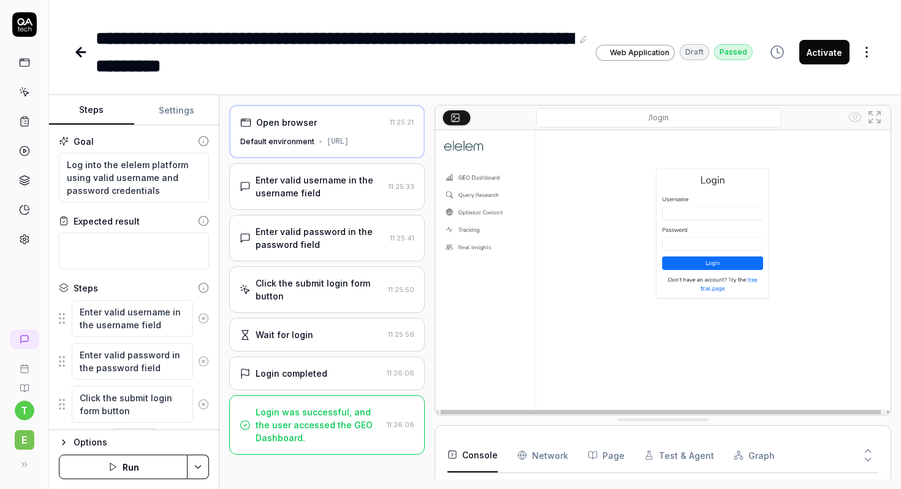
click at [360, 192] on div "Enter valid username in the username field" at bounding box center [320, 186] width 128 height 26
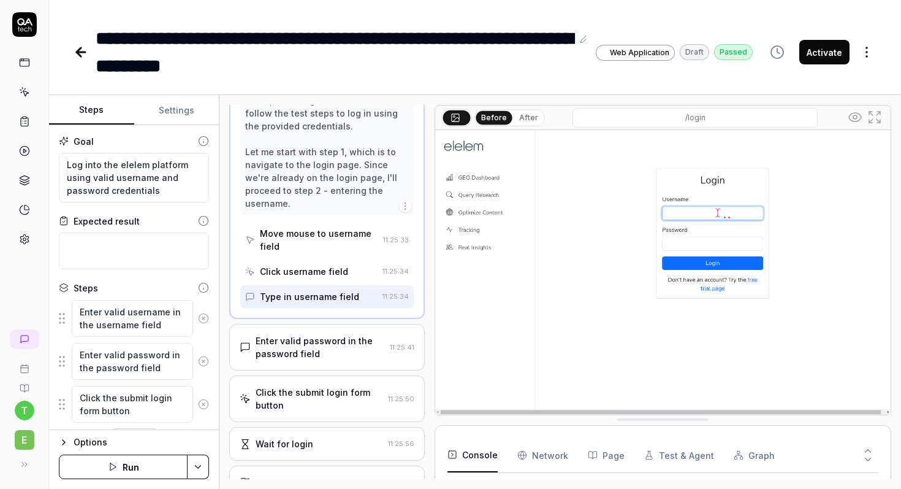
scroll to position [174, 0]
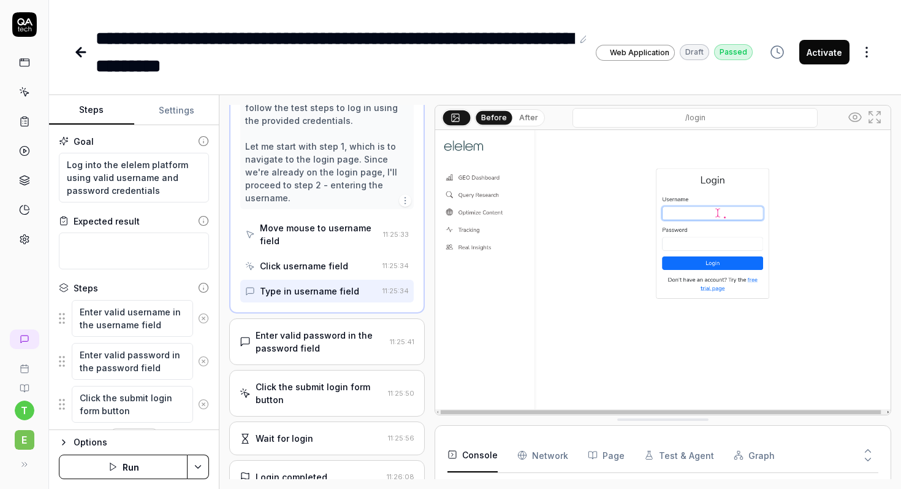
click at [350, 329] on div "Enter valid password in the password field" at bounding box center [320, 342] width 129 height 26
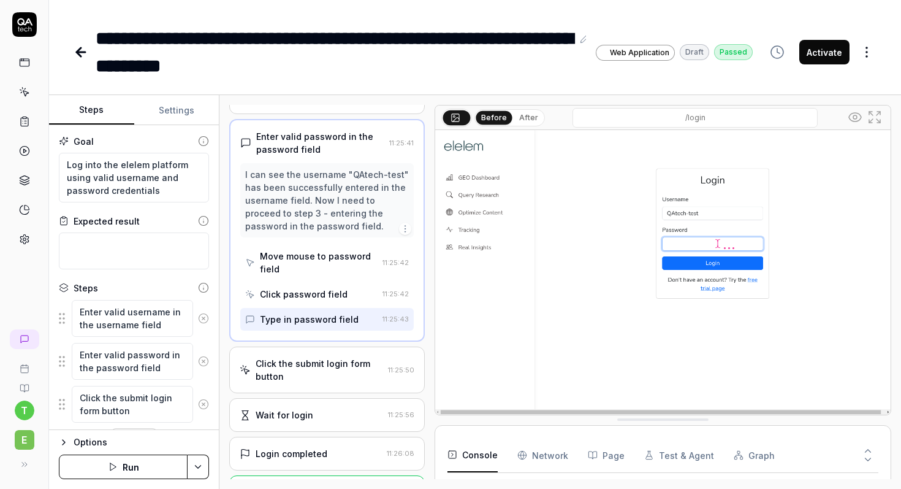
scroll to position [161, 0]
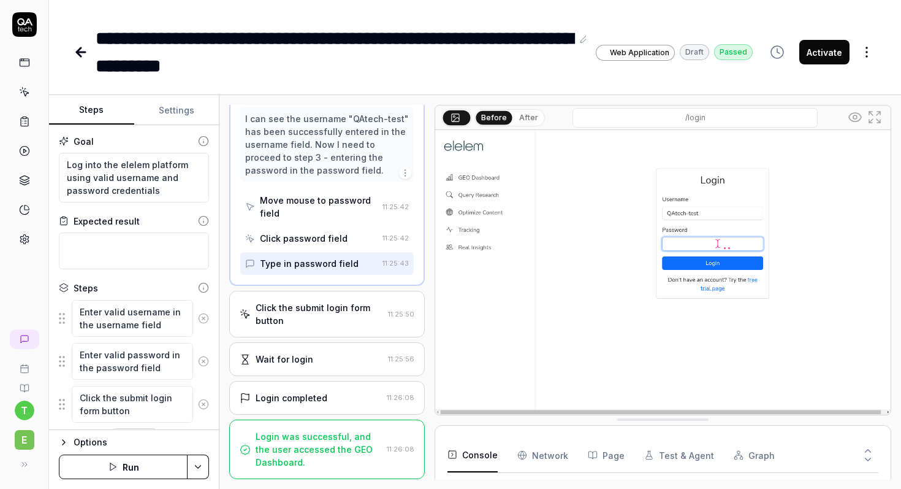
click at [346, 318] on div "Click the submit login form button" at bounding box center [319, 314] width 127 height 26
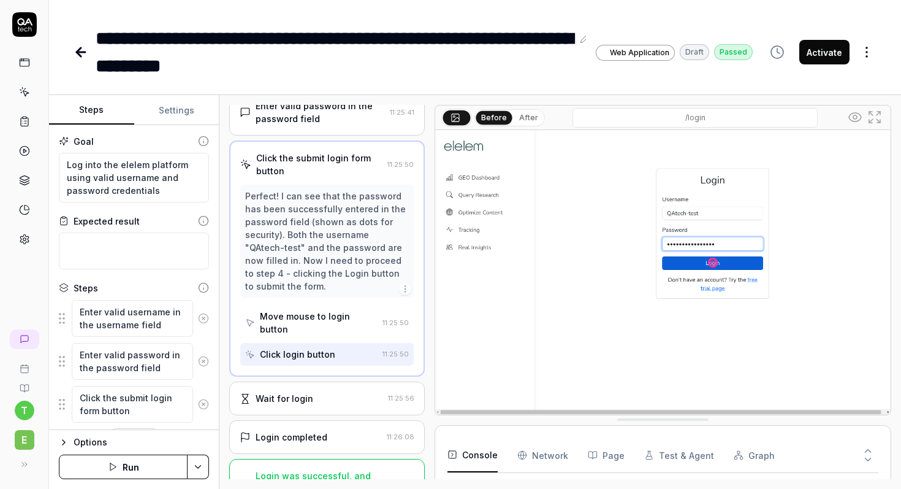
scroll to position [162, 0]
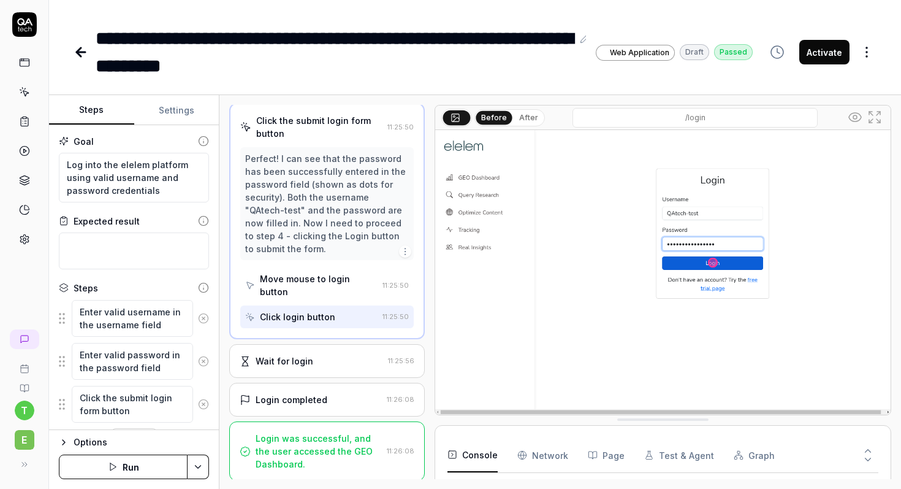
click at [351, 352] on div "Wait for login 11:25:56" at bounding box center [327, 361] width 196 height 34
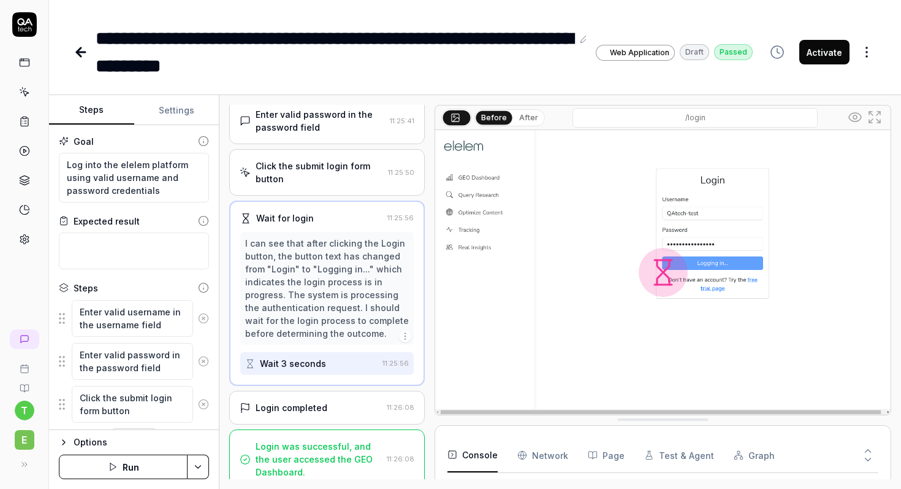
scroll to position [137, 0]
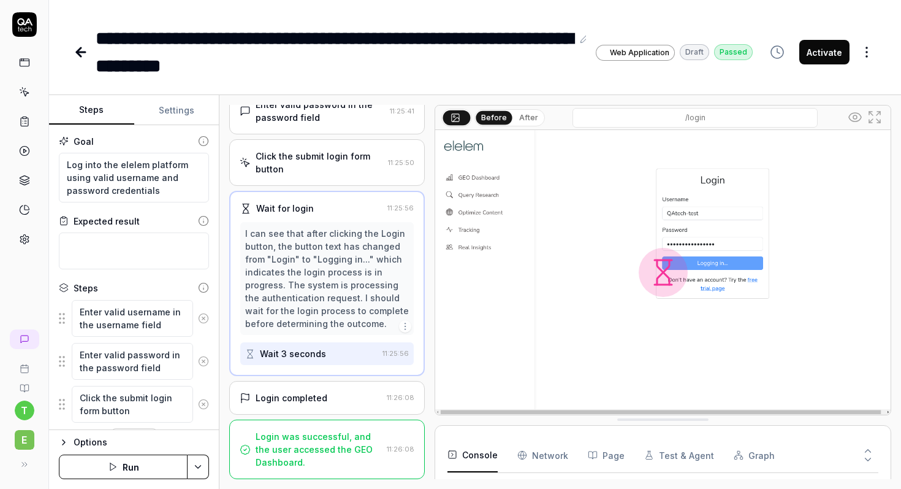
click at [338, 397] on div "Login completed" at bounding box center [311, 397] width 142 height 13
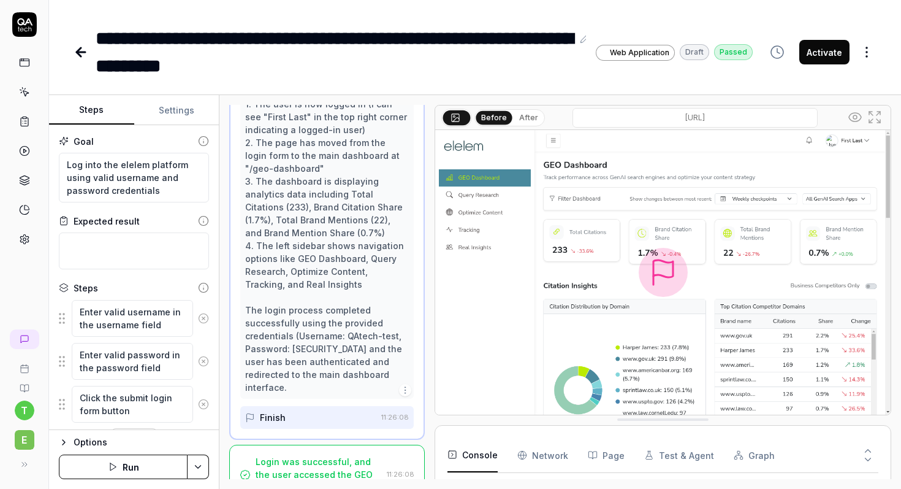
scroll to position [381, 0]
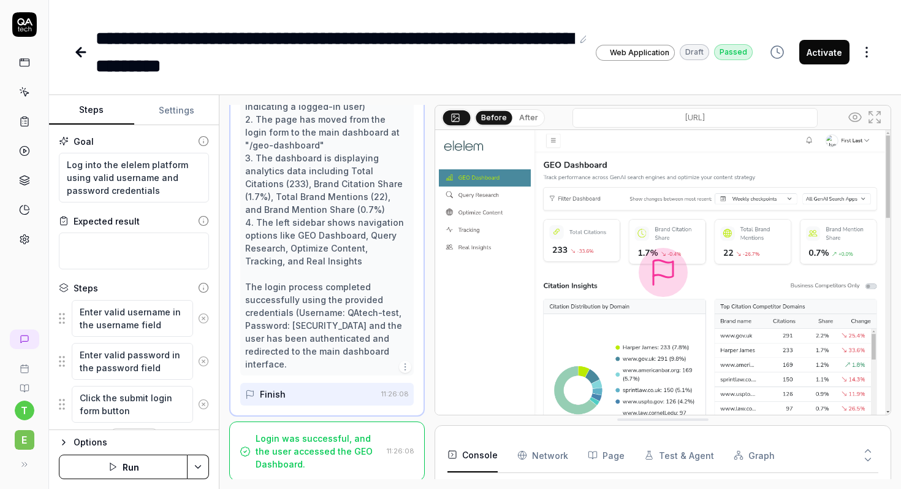
click at [534, 118] on button "After" at bounding box center [528, 117] width 29 height 13
click at [495, 116] on button "Before" at bounding box center [494, 117] width 36 height 13
click at [828, 51] on button "Activate" at bounding box center [824, 52] width 50 height 25
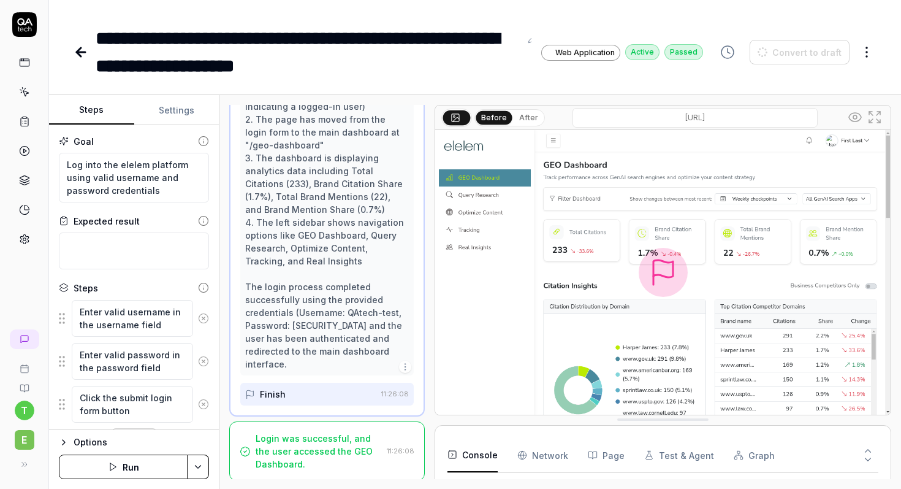
click at [734, 56] on icon "button" at bounding box center [727, 52] width 15 height 15
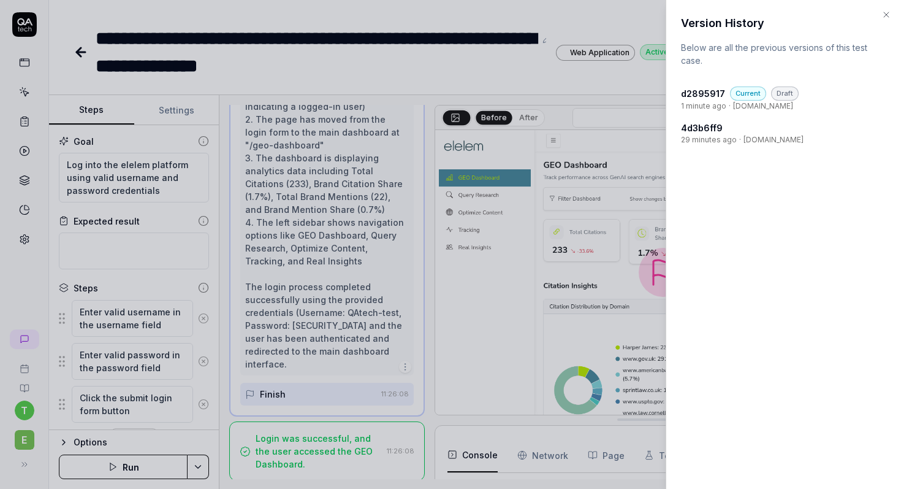
click at [885, 18] on icon "button" at bounding box center [886, 15] width 10 height 10
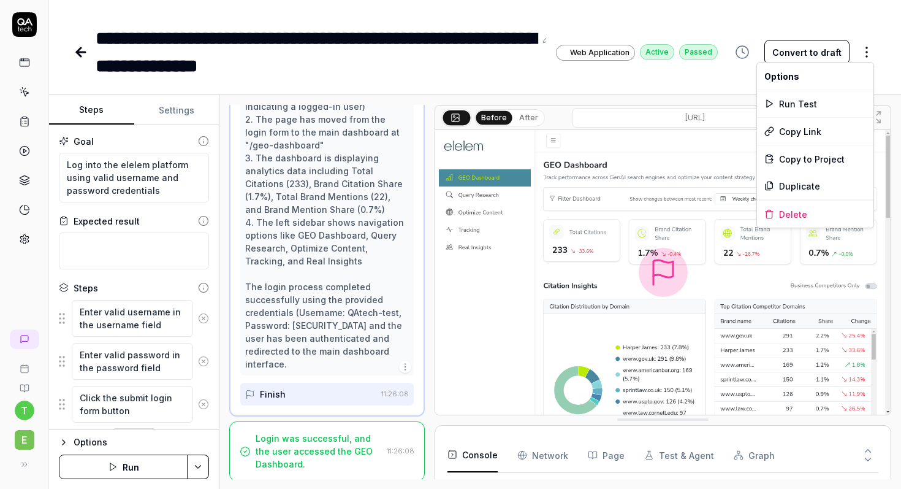
click at [867, 51] on html "**********" at bounding box center [450, 244] width 901 height 489
click at [809, 106] on div "Run Test" at bounding box center [815, 103] width 116 height 27
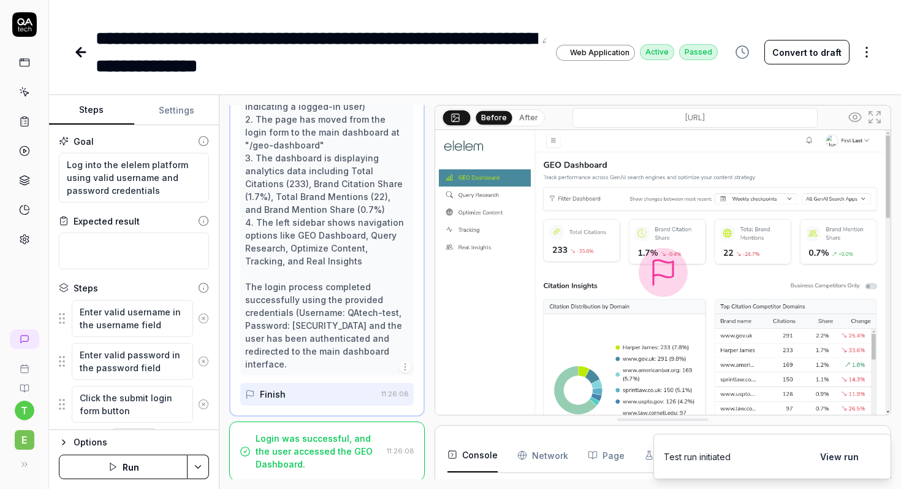
click at [848, 454] on button "View run" at bounding box center [839, 456] width 53 height 25
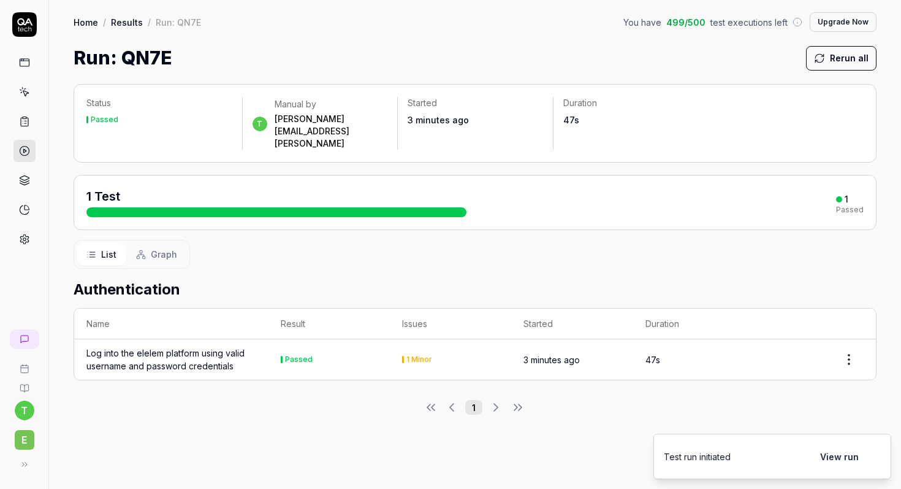
click at [419, 356] on div "1 Minor" at bounding box center [419, 359] width 26 height 7
click at [854, 332] on html "t e Home / Results / Run: QN7E You have 499 / 500 test executions left Upgrade …" at bounding box center [450, 244] width 901 height 489
click at [662, 408] on html "t e Home / Results / Run: QN7E You have 499 / 500 test executions left Upgrade …" at bounding box center [450, 244] width 901 height 489
click at [416, 356] on div "1 Minor" at bounding box center [419, 359] width 26 height 7
click at [180, 346] on div "Log into the elelem platform using valid username and password credentials" at bounding box center [171, 359] width 170 height 26
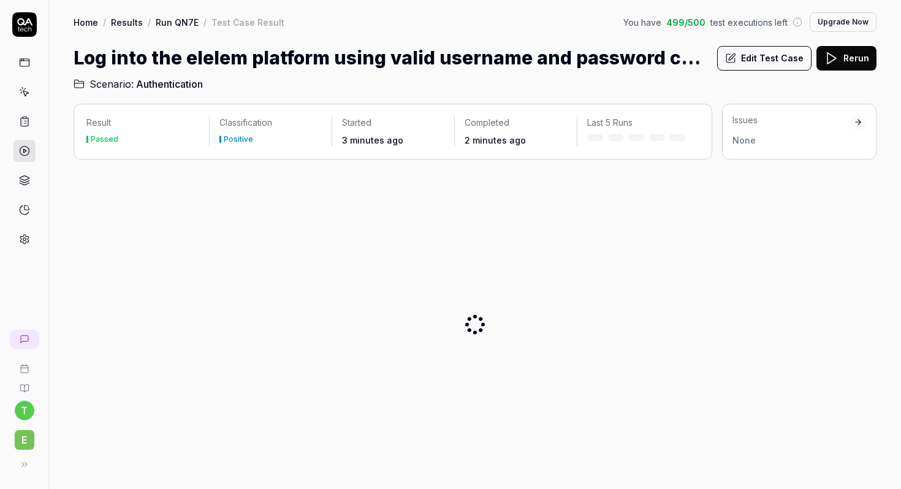
click at [180, 330] on div at bounding box center [475, 324] width 803 height 310
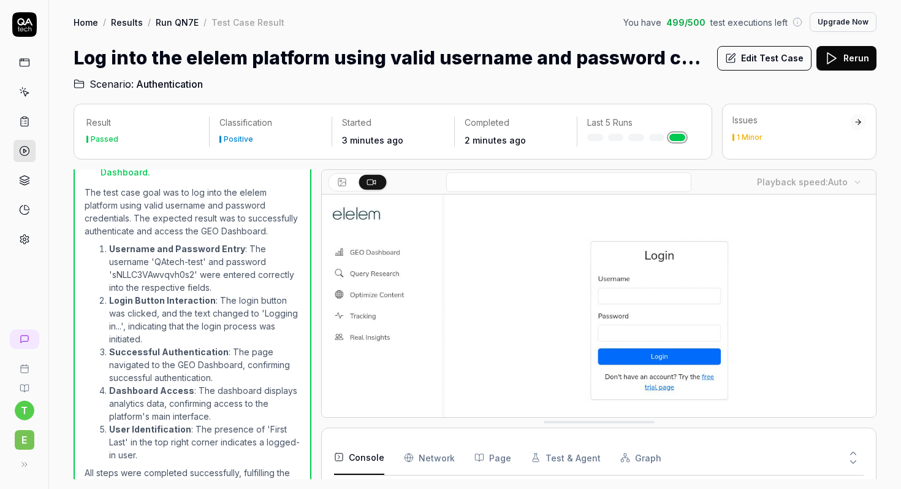
scroll to position [1392, 0]
click at [750, 134] on div "1 Minor" at bounding box center [750, 137] width 26 height 7
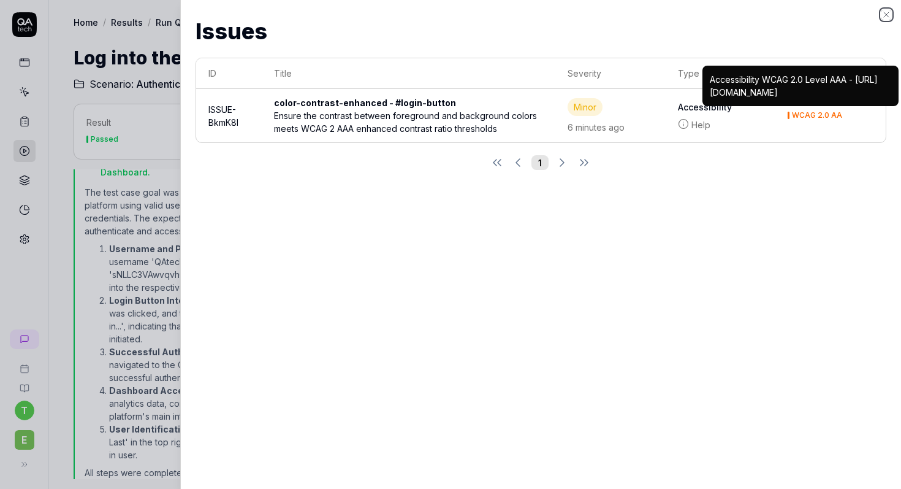
click at [884, 13] on icon "button" at bounding box center [886, 15] width 10 height 10
